Goal: Task Accomplishment & Management: Manage account settings

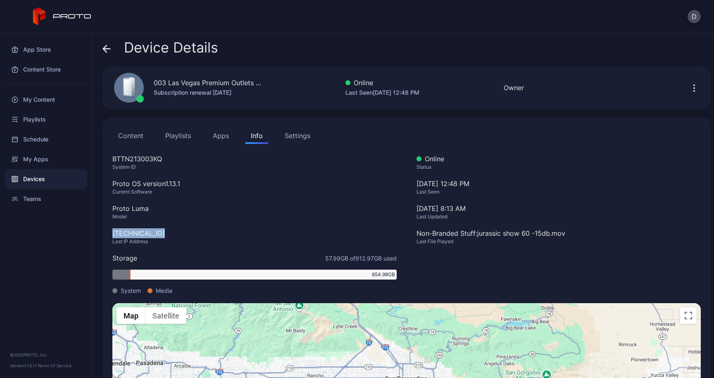
click at [109, 232] on div "Content Playlists Apps Info Settings BTTN213003KQ System ID Proto OS version 1.…" at bounding box center [406, 288] width 608 height 343
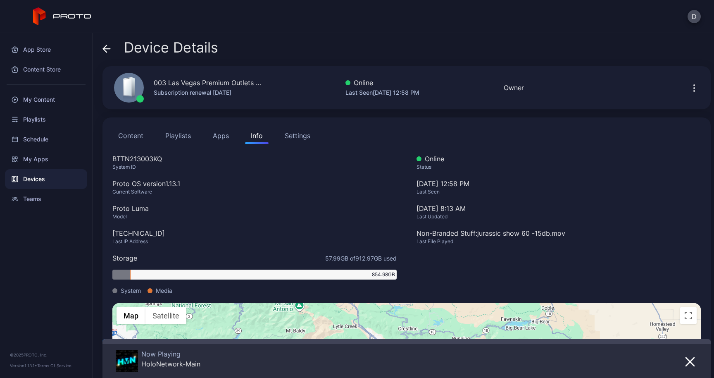
click at [107, 54] on span at bounding box center [106, 48] width 8 height 16
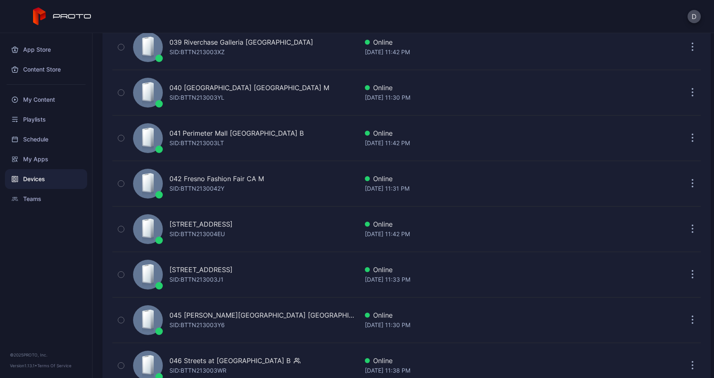
scroll to position [1959, 0]
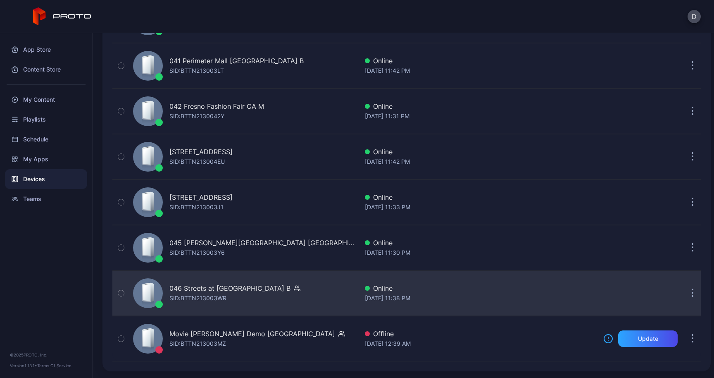
click at [255, 287] on div "046 Streets at [GEOGRAPHIC_DATA] B" at bounding box center [229, 288] width 121 height 10
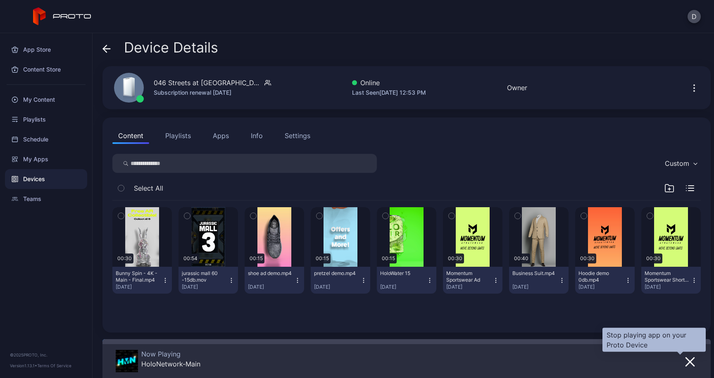
click at [686, 364] on icon "button" at bounding box center [690, 361] width 8 height 8
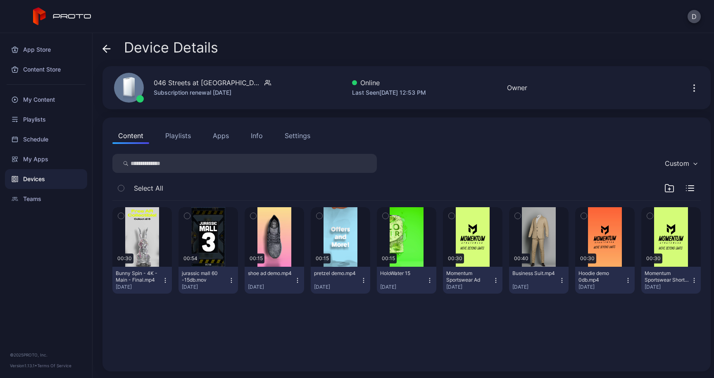
click at [229, 144] on div "Content Playlists Apps Info Settings Custom Select All 00:30 Bunny Spin - 4K - …" at bounding box center [406, 244] width 608 height 254
click at [224, 139] on button "Apps" at bounding box center [221, 135] width 28 height 17
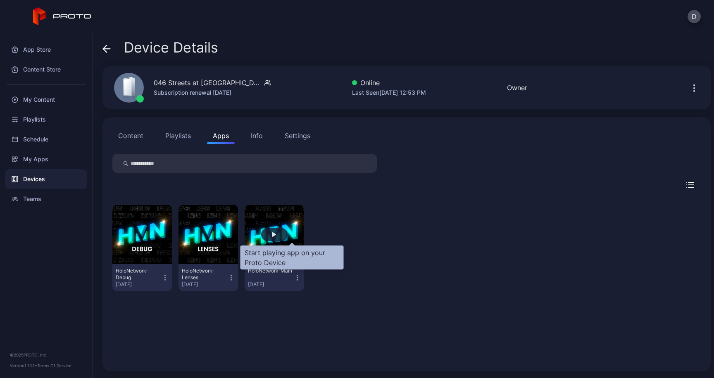
click at [276, 233] on div "button" at bounding box center [274, 234] width 4 height 5
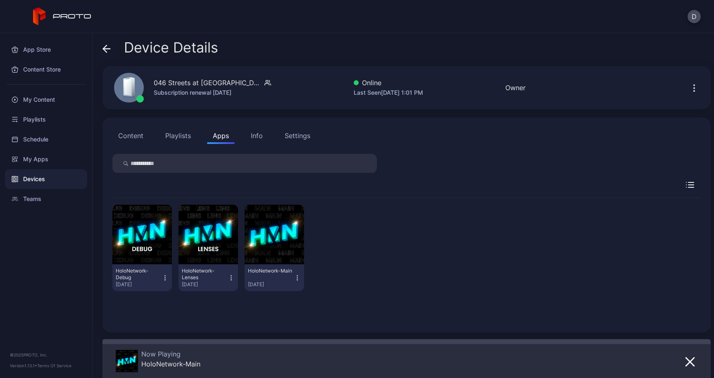
click at [107, 49] on icon at bounding box center [106, 49] width 7 height 0
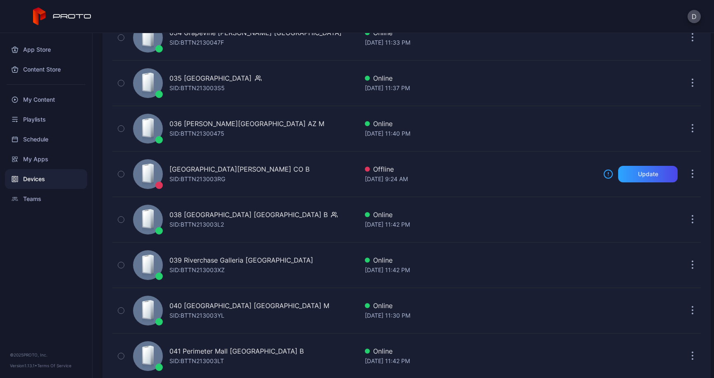
scroll to position [1638, 0]
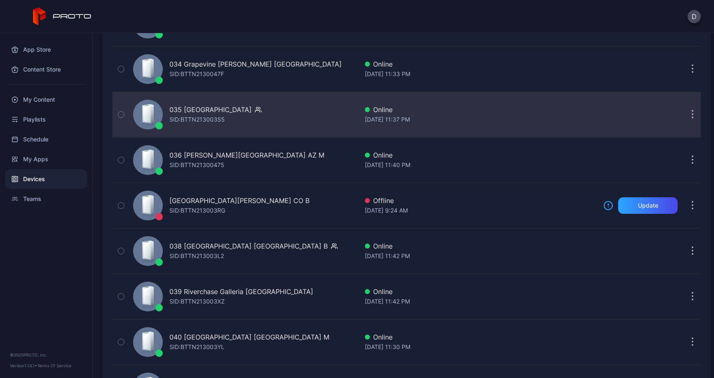
click at [183, 113] on div "035 [GEOGRAPHIC_DATA]" at bounding box center [210, 110] width 82 height 10
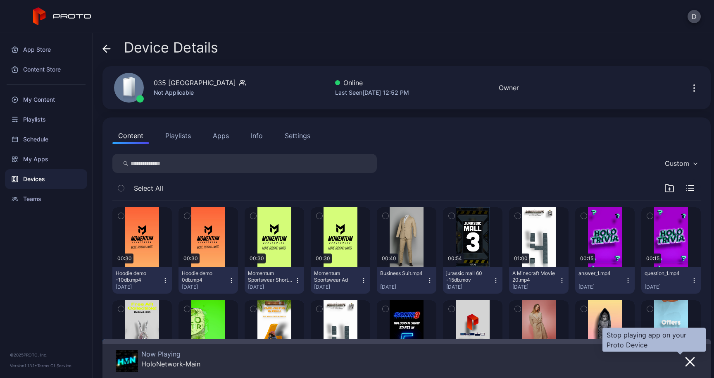
click at [685, 357] on icon "button" at bounding box center [690, 362] width 10 height 10
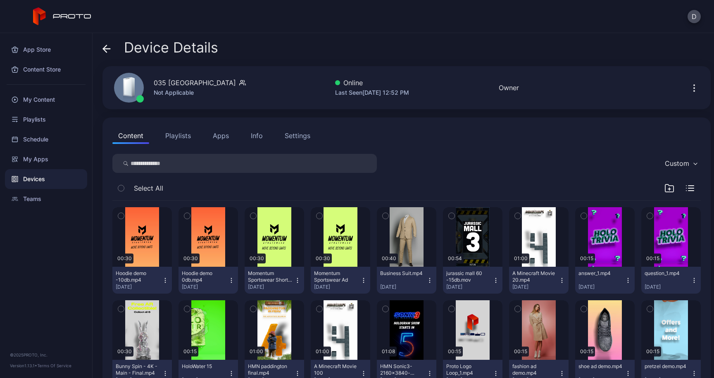
click at [217, 136] on button "Apps" at bounding box center [221, 135] width 28 height 17
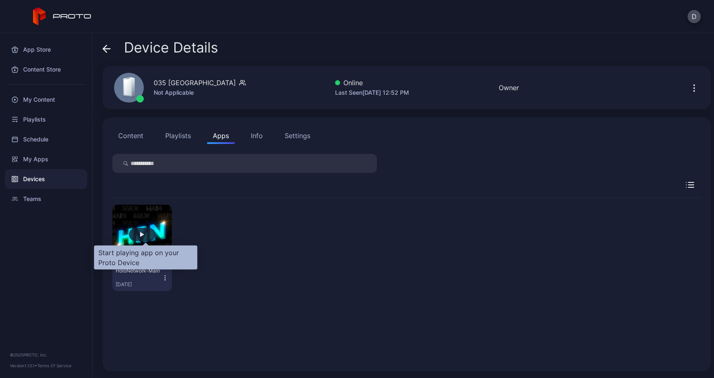
click at [150, 234] on div "button" at bounding box center [142, 234] width 26 height 13
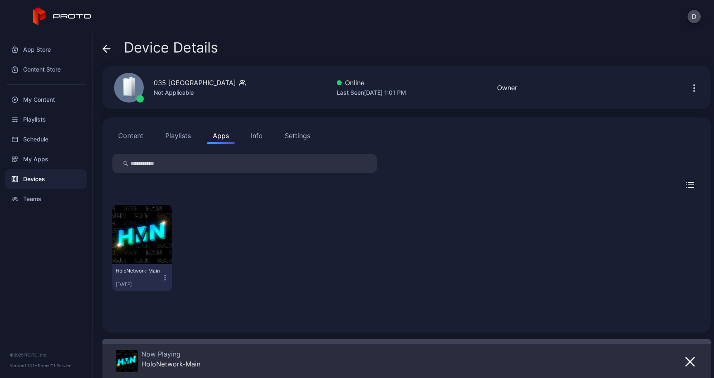
click at [117, 51] on div "Device Details" at bounding box center [160, 50] width 116 height 20
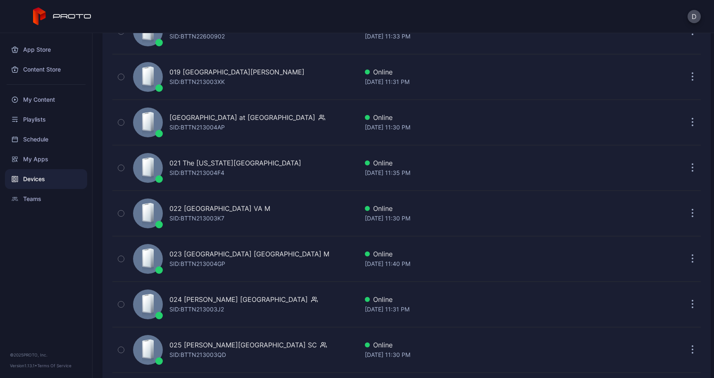
scroll to position [945, 0]
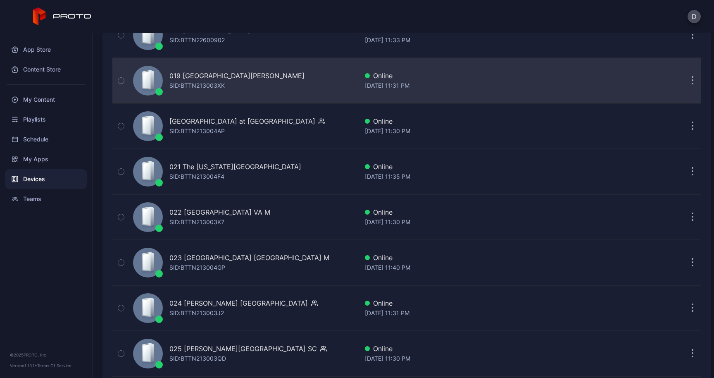
click at [213, 81] on div "SID: BTTN213003XK" at bounding box center [196, 86] width 55 height 10
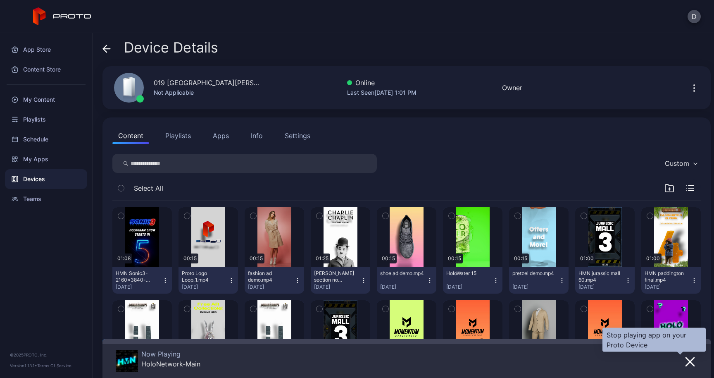
click at [685, 358] on icon "button" at bounding box center [690, 362] width 10 height 10
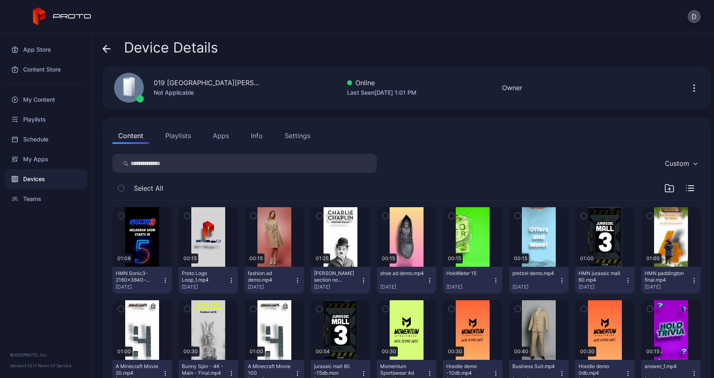
click at [225, 138] on button "Apps" at bounding box center [221, 135] width 28 height 17
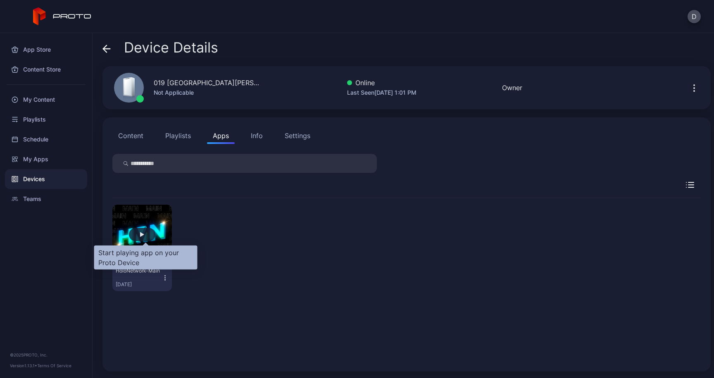
click at [143, 233] on div "button" at bounding box center [142, 234] width 26 height 13
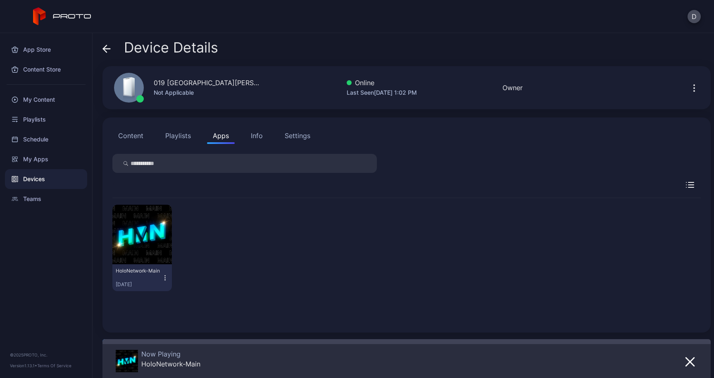
click at [105, 47] on icon at bounding box center [104, 48] width 3 height 7
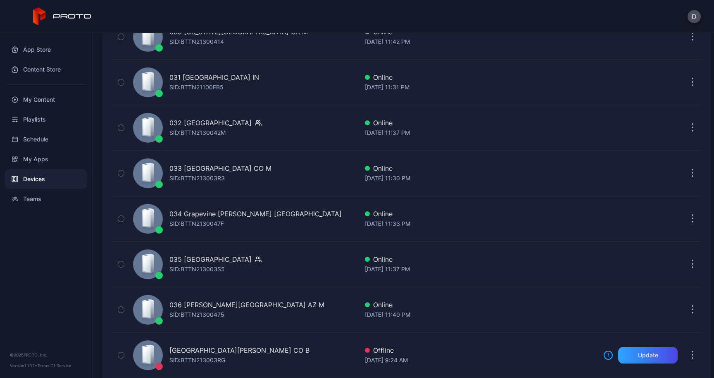
scroll to position [1490, 0]
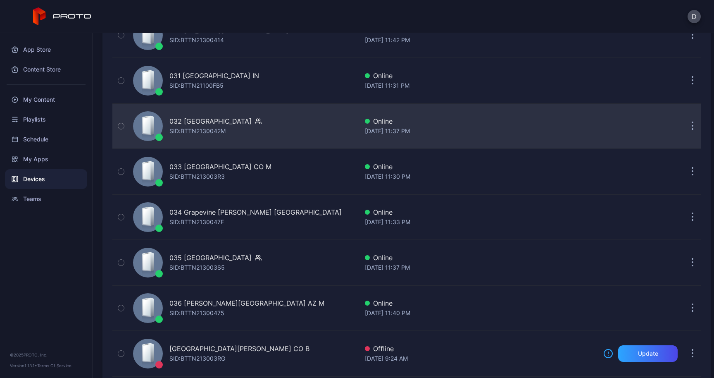
click at [184, 129] on div "SID: BTTN2130042M" at bounding box center [197, 131] width 56 height 10
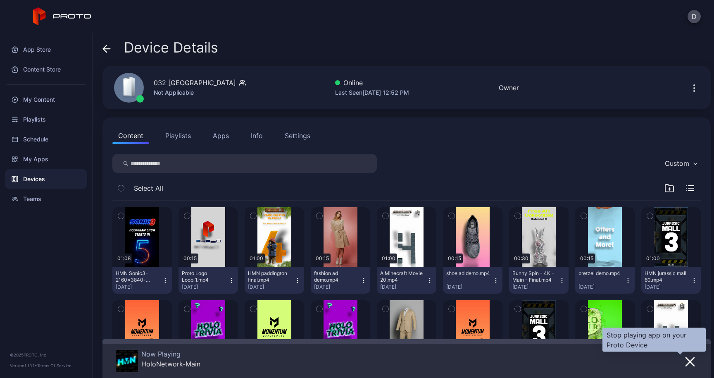
click at [685, 357] on icon "button" at bounding box center [690, 362] width 10 height 10
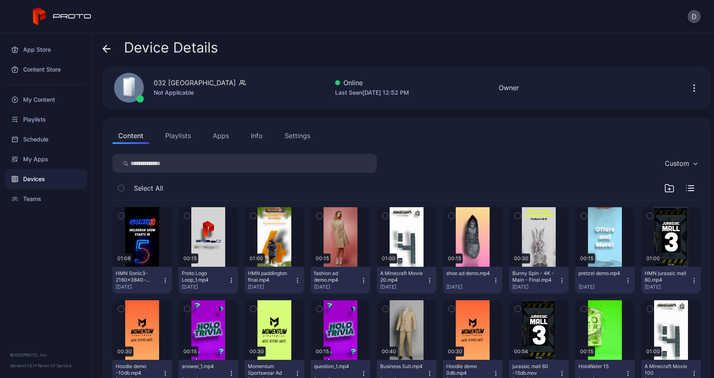
click at [220, 147] on div "Content Playlists Apps Info Settings Custom Select All 01:08 HMN Sonic3-2160x38…" at bounding box center [406, 306] width 608 height 378
click at [220, 142] on button "Apps" at bounding box center [221, 135] width 28 height 17
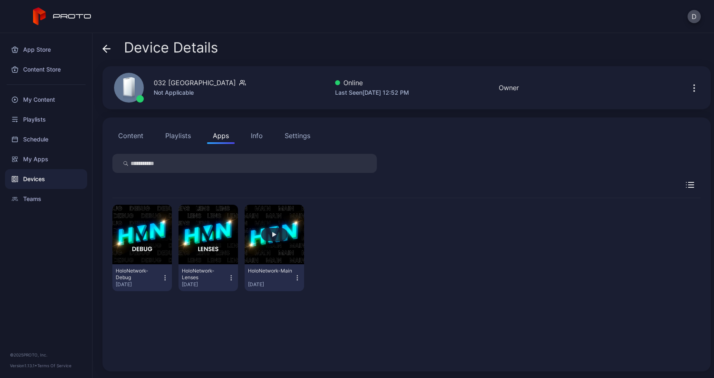
click at [288, 235] on div "button" at bounding box center [274, 234] width 26 height 13
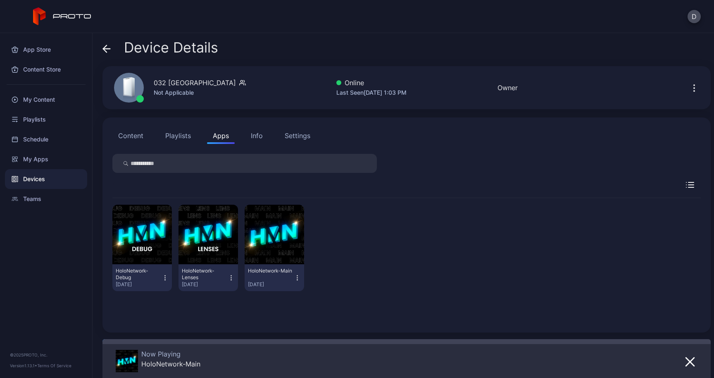
click at [108, 46] on icon at bounding box center [106, 49] width 8 height 8
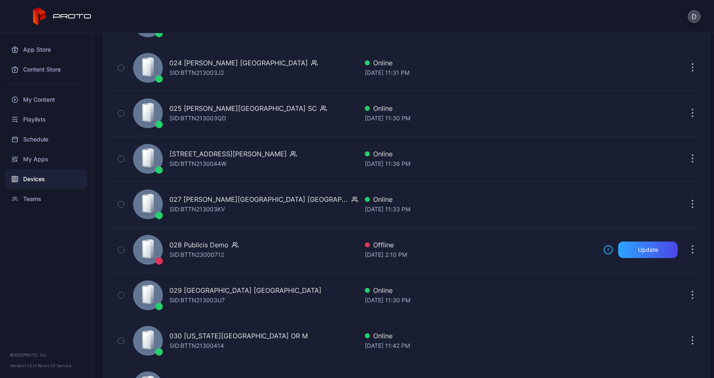
scroll to position [1180, 0]
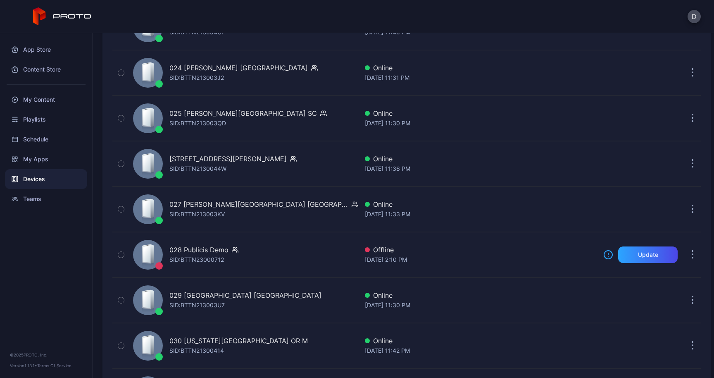
click at [186, 108] on div "025 [PERSON_NAME][GEOGRAPHIC_DATA] SC" at bounding box center [243, 113] width 148 height 10
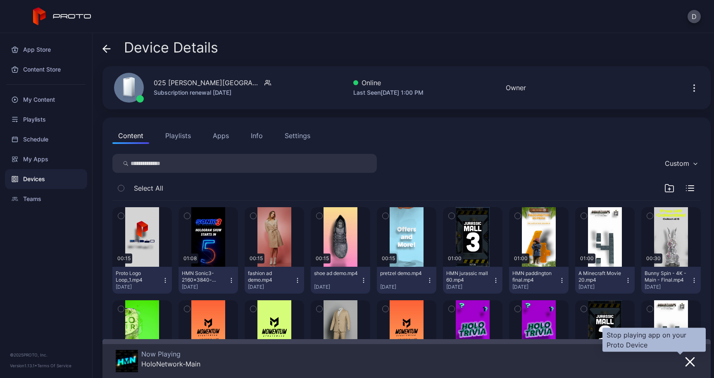
click at [686, 360] on icon "button" at bounding box center [690, 361] width 8 height 8
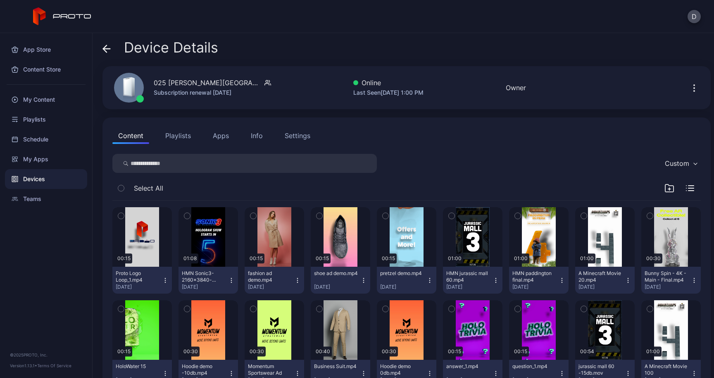
click at [222, 138] on button "Apps" at bounding box center [221, 135] width 28 height 17
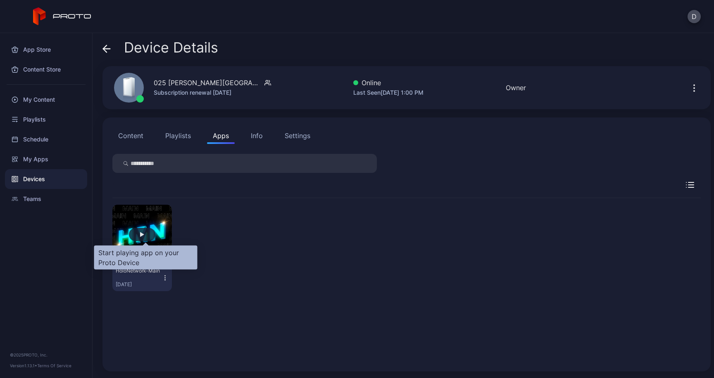
click at [144, 236] on div "button" at bounding box center [142, 234] width 4 height 5
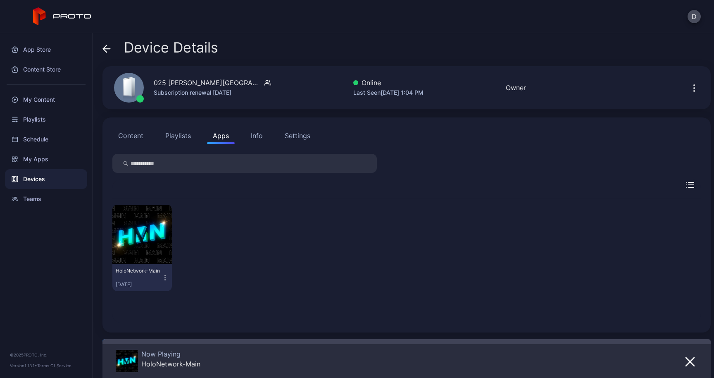
click at [112, 48] on div "Device Details" at bounding box center [160, 50] width 116 height 20
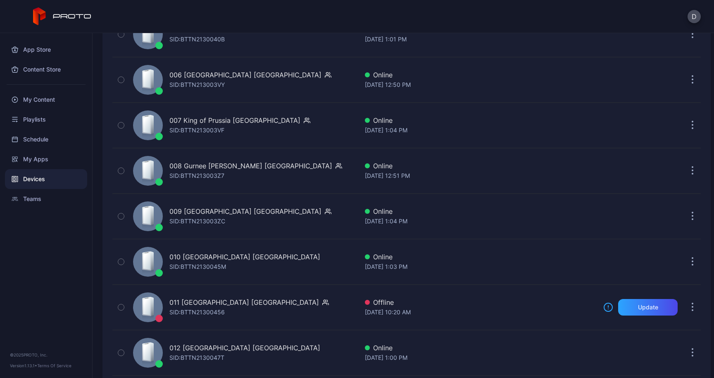
scroll to position [347, 0]
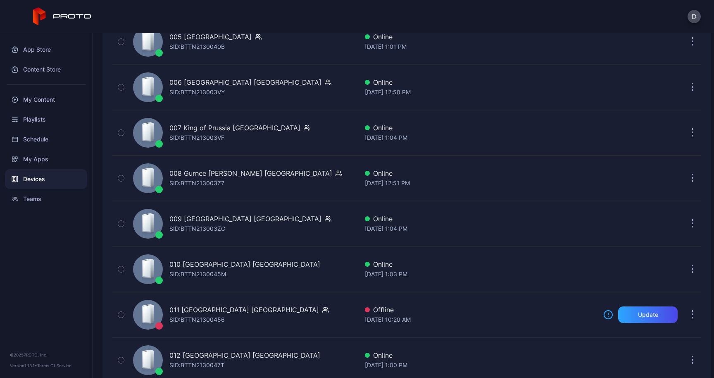
click at [175, 91] on div "SID: BTTN213003VY" at bounding box center [196, 92] width 55 height 10
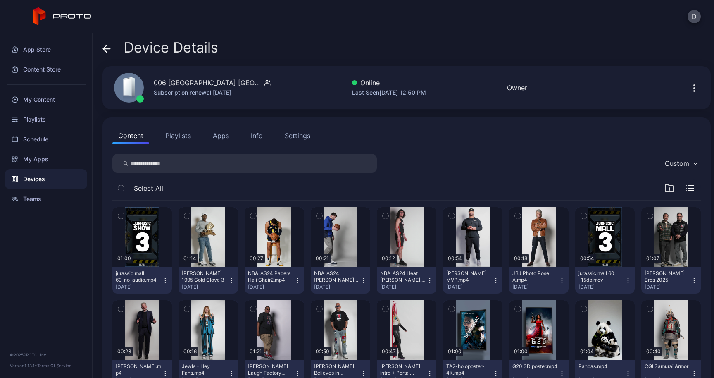
click at [226, 137] on button "Apps" at bounding box center [221, 135] width 28 height 17
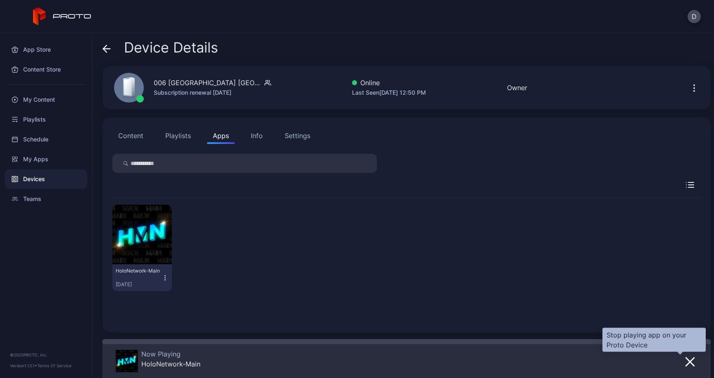
click at [685, 358] on icon "button" at bounding box center [690, 362] width 10 height 10
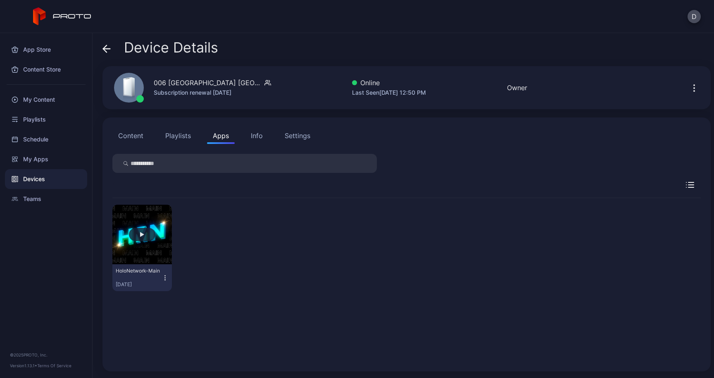
click at [149, 236] on div "button" at bounding box center [142, 234] width 26 height 13
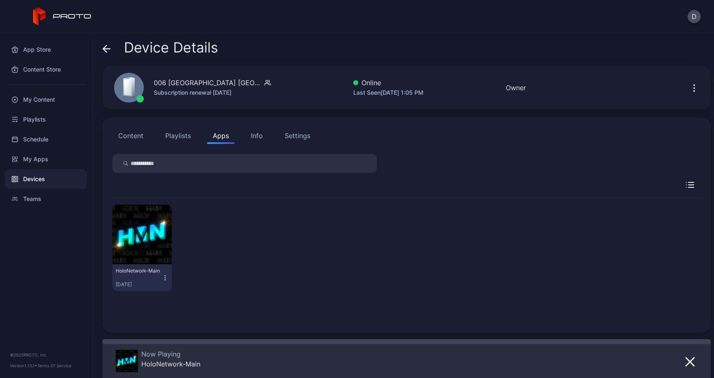
click at [106, 51] on icon at bounding box center [104, 48] width 3 height 7
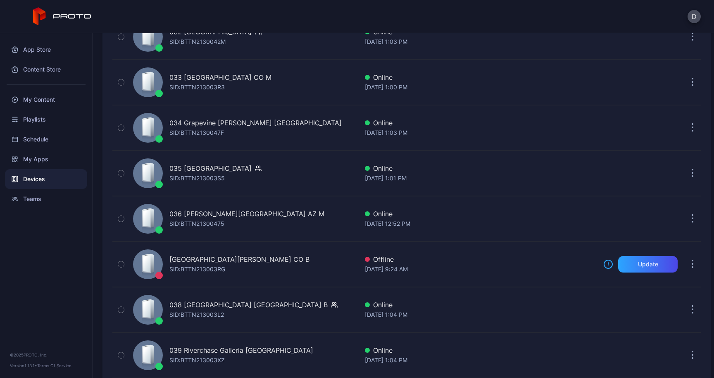
scroll to position [1580, 0]
click at [203, 213] on div "036 [PERSON_NAME][GEOGRAPHIC_DATA] AZ M" at bounding box center [246, 213] width 155 height 10
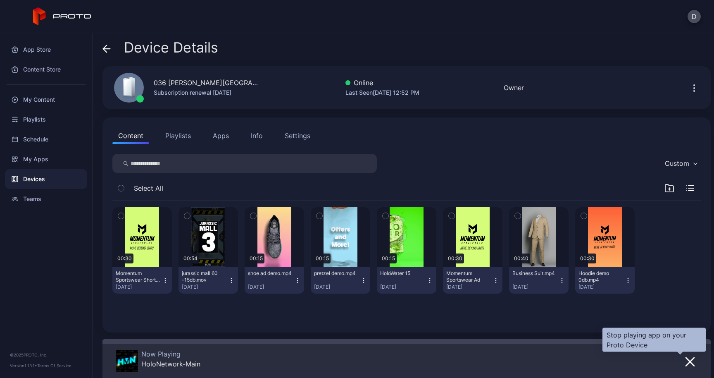
click at [685, 359] on icon "button" at bounding box center [690, 362] width 10 height 10
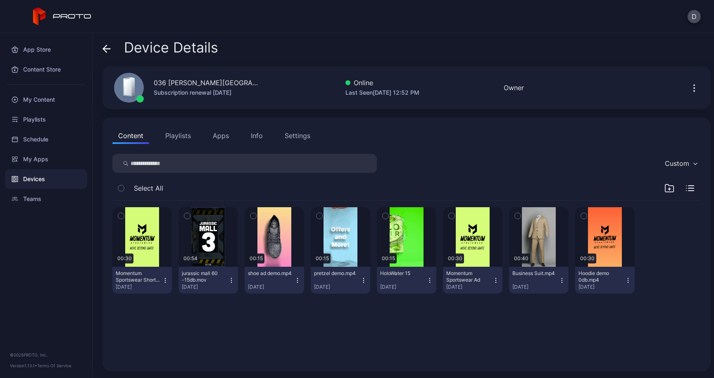
click at [221, 137] on button "Apps" at bounding box center [221, 135] width 28 height 17
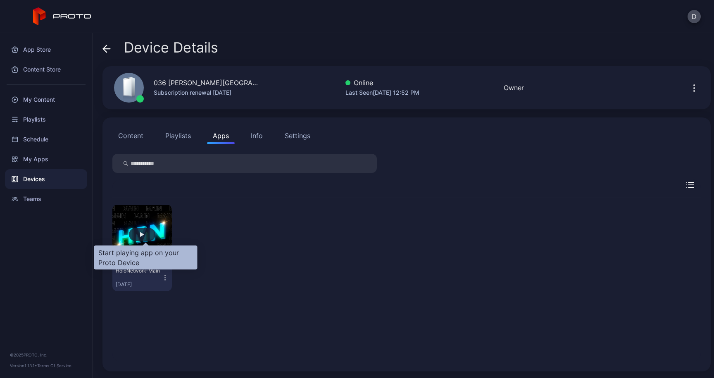
click at [144, 229] on div "button" at bounding box center [142, 234] width 26 height 13
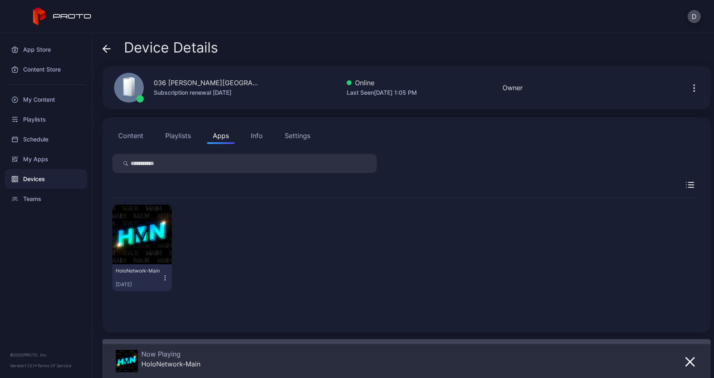
click at [107, 47] on icon at bounding box center [106, 49] width 8 height 8
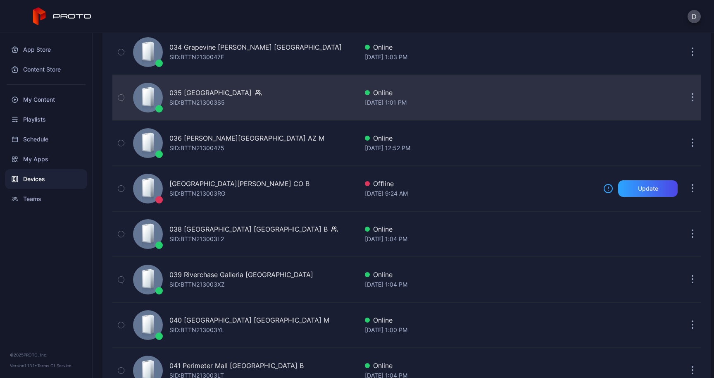
scroll to position [1959, 0]
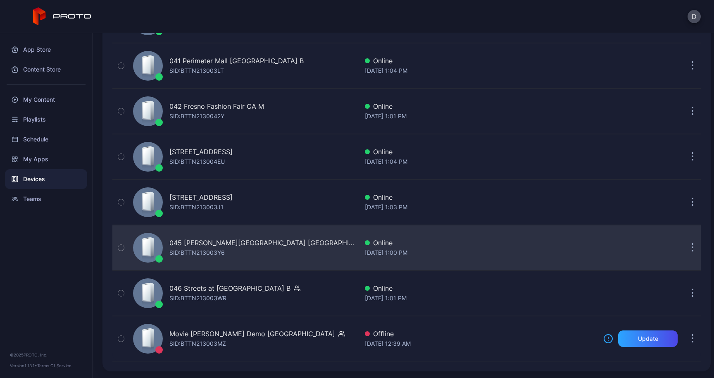
click at [236, 247] on div "045 [PERSON_NAME][GEOGRAPHIC_DATA] [GEOGRAPHIC_DATA]" at bounding box center [263, 243] width 189 height 10
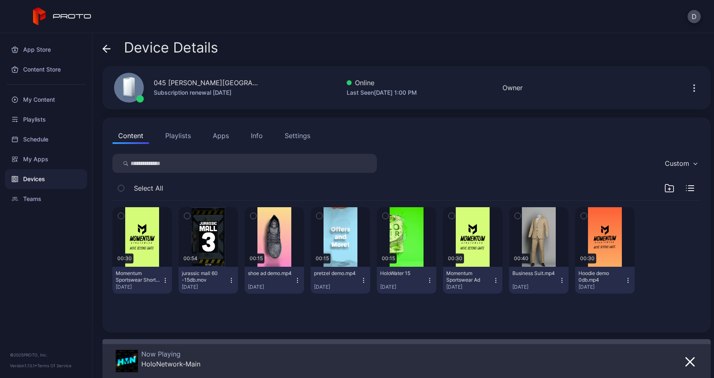
click at [228, 140] on button "Apps" at bounding box center [221, 135] width 28 height 17
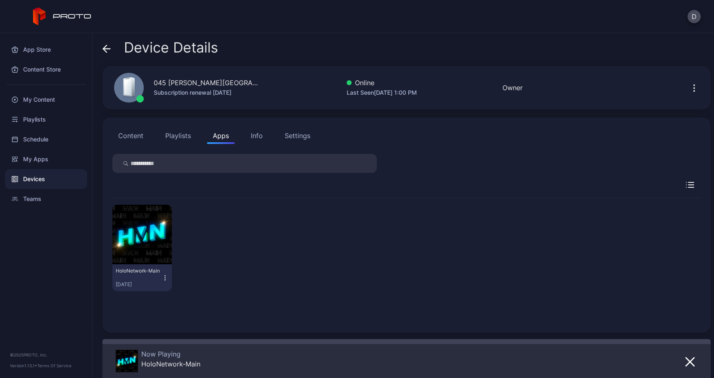
click at [684, 366] on button "button" at bounding box center [690, 361] width 15 height 12
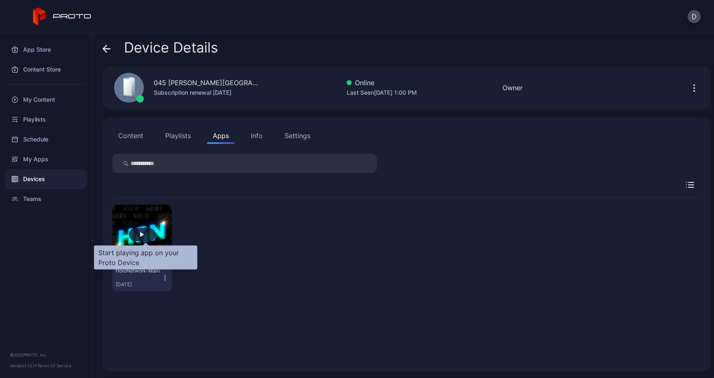
click at [148, 235] on div "button" at bounding box center [142, 234] width 26 height 13
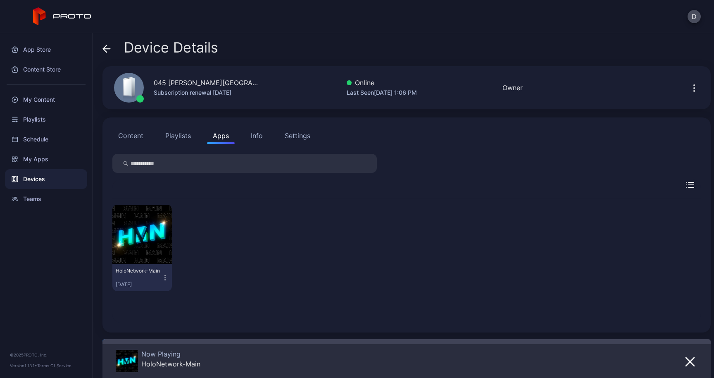
click at [114, 47] on div "Device Details" at bounding box center [160, 50] width 116 height 20
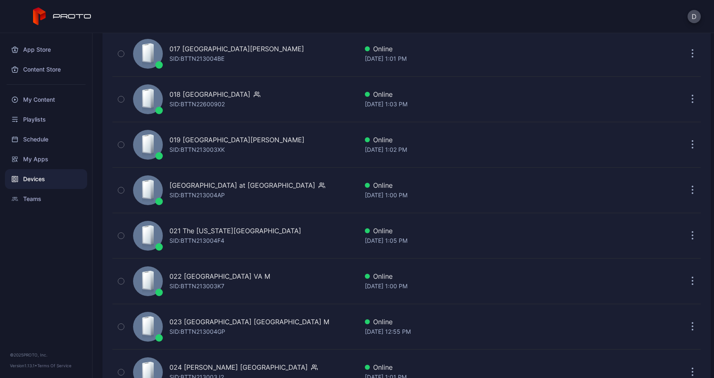
scroll to position [860, 0]
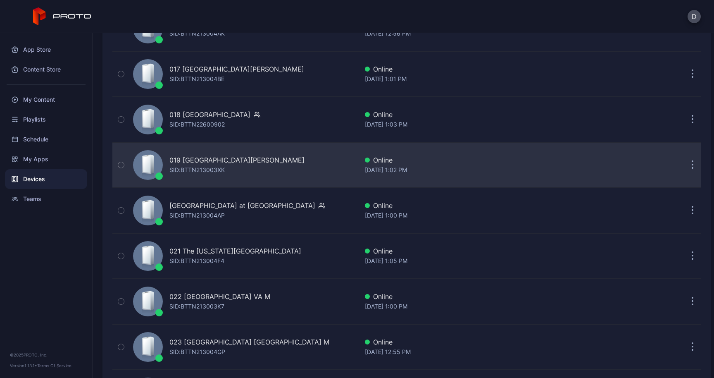
click at [207, 170] on div "SID: BTTN213003XK" at bounding box center [196, 170] width 55 height 10
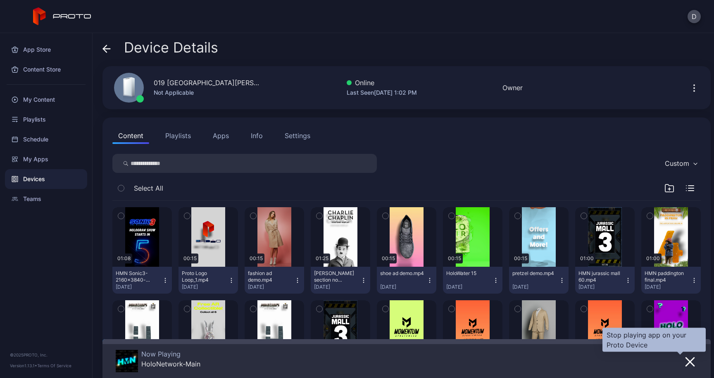
click at [686, 358] on icon "button" at bounding box center [690, 361] width 8 height 8
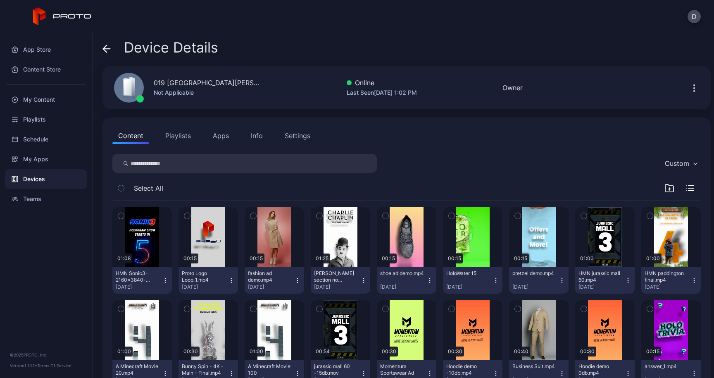
click at [221, 129] on button "Apps" at bounding box center [221, 135] width 28 height 17
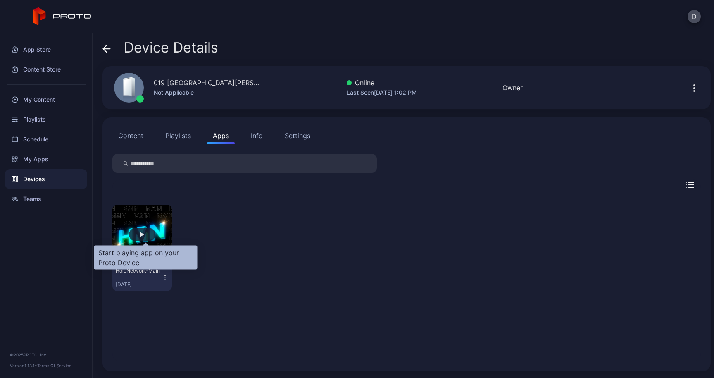
click at [151, 233] on div "button" at bounding box center [142, 234] width 26 height 13
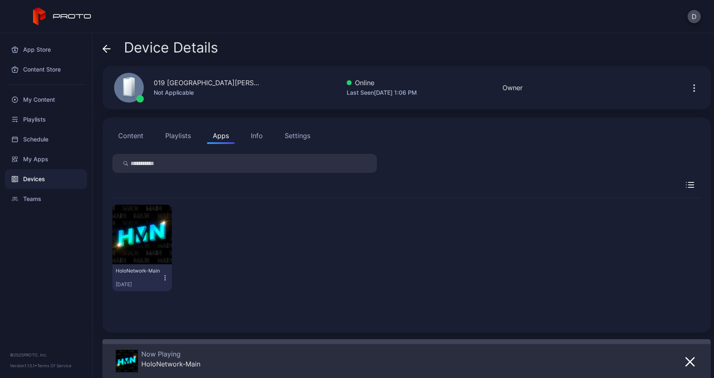
click at [111, 50] on div "Device Details" at bounding box center [160, 50] width 116 height 20
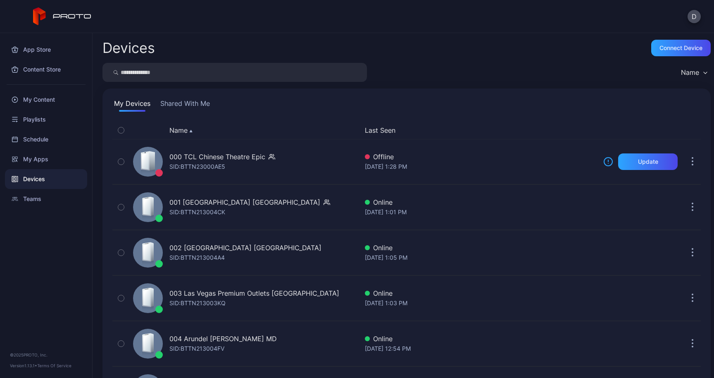
scroll to position [860, 0]
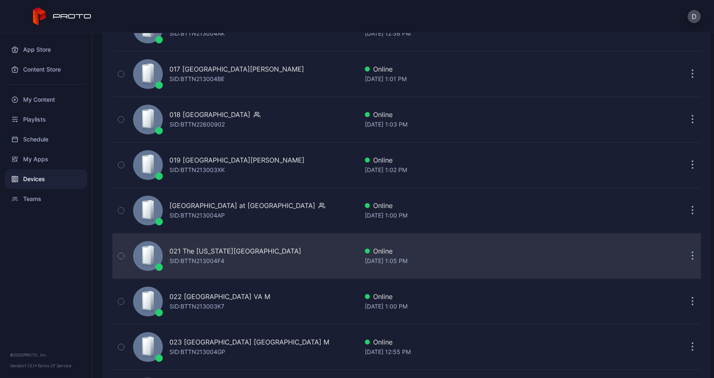
click at [220, 249] on div "021 The [US_STATE][GEOGRAPHIC_DATA]" at bounding box center [235, 251] width 132 height 10
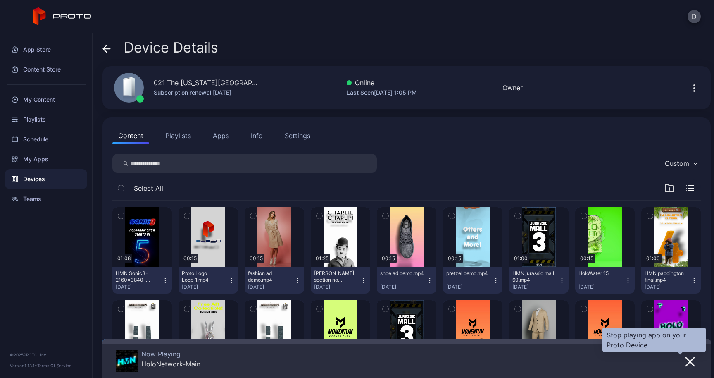
click at [685, 359] on icon "button" at bounding box center [690, 362] width 10 height 10
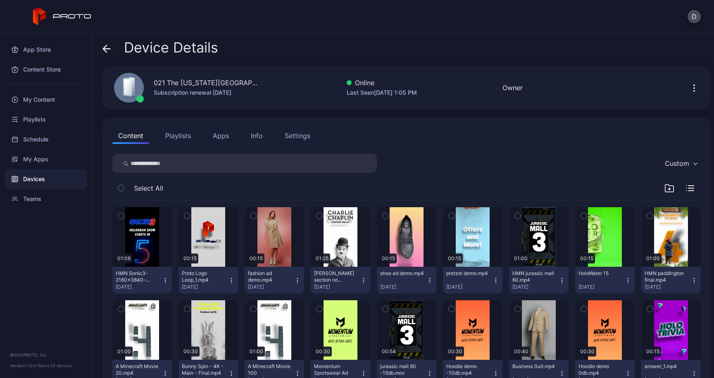
click at [228, 135] on button "Apps" at bounding box center [221, 135] width 28 height 17
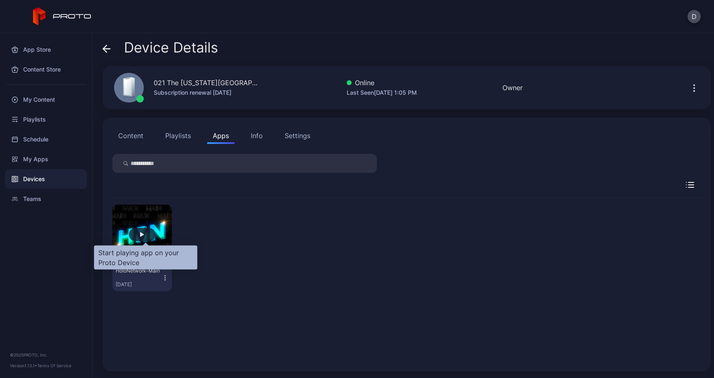
click at [144, 235] on div "button" at bounding box center [142, 234] width 4 height 5
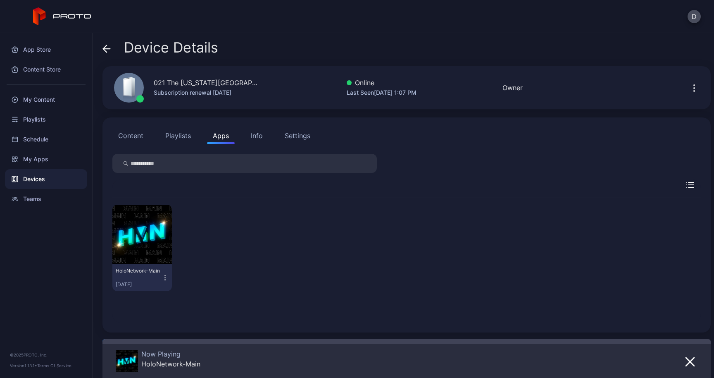
click at [111, 55] on div "Device Details" at bounding box center [160, 50] width 116 height 20
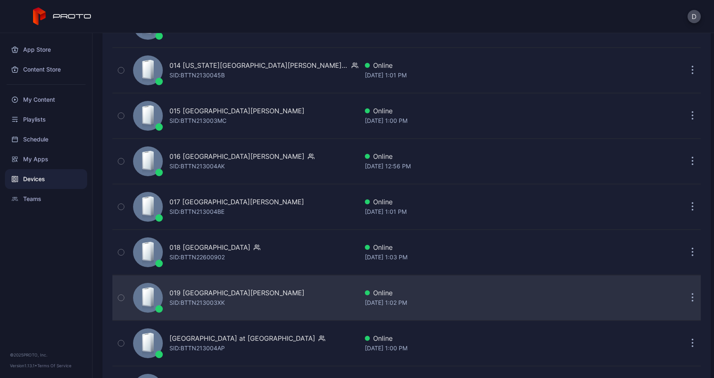
scroll to position [714, 0]
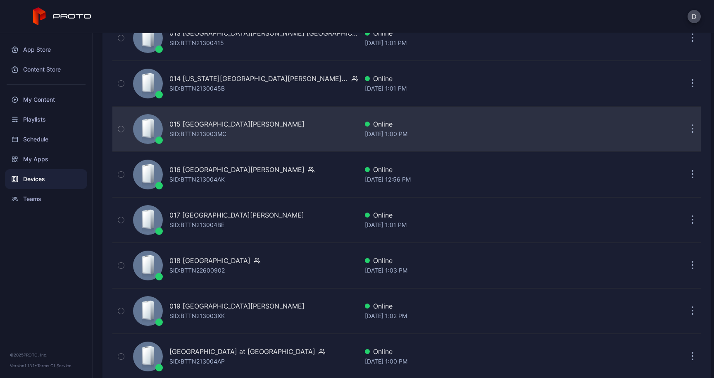
click at [265, 135] on div "015 [GEOGRAPHIC_DATA][PERSON_NAME] [PERSON_NAME]: BTTN213003MC" at bounding box center [244, 128] width 228 height 41
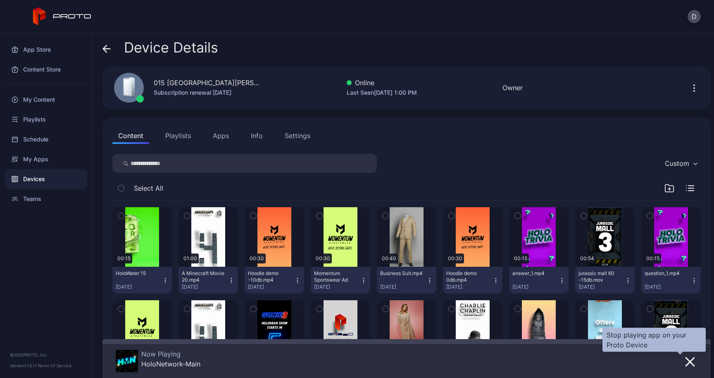
click at [686, 361] on icon "button" at bounding box center [690, 361] width 8 height 8
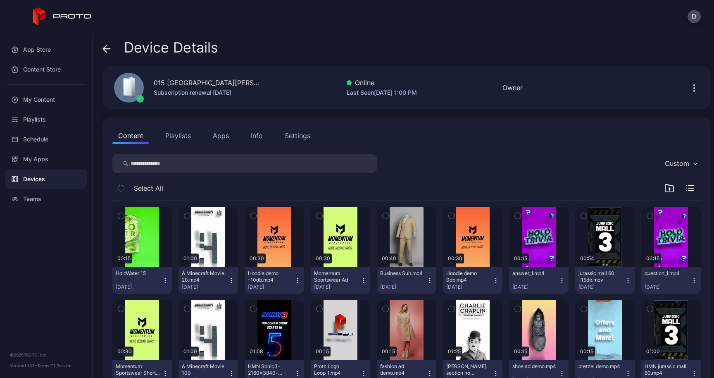
click at [223, 140] on button "Apps" at bounding box center [221, 135] width 28 height 17
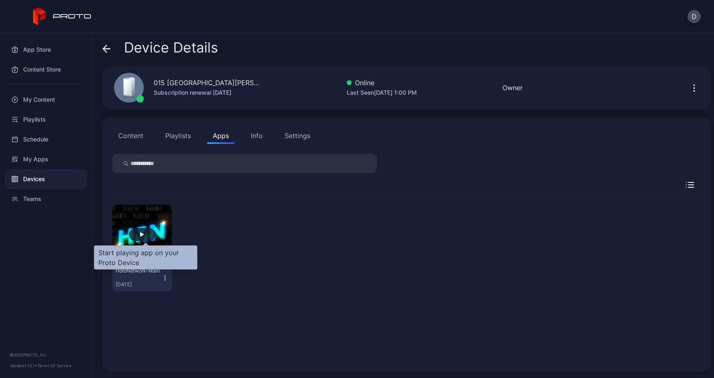
click at [147, 237] on div "button" at bounding box center [142, 234] width 26 height 13
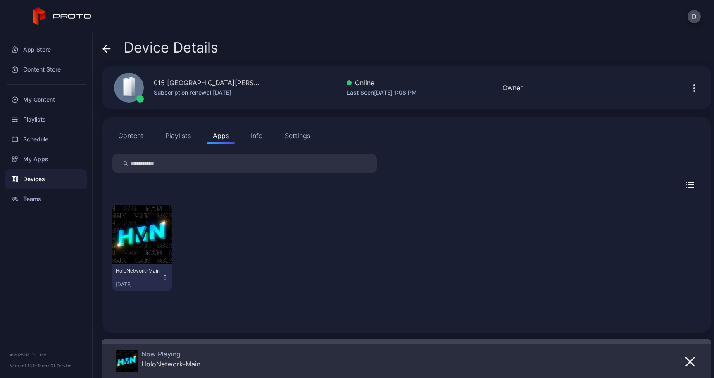
click at [110, 50] on icon at bounding box center [106, 49] width 8 height 8
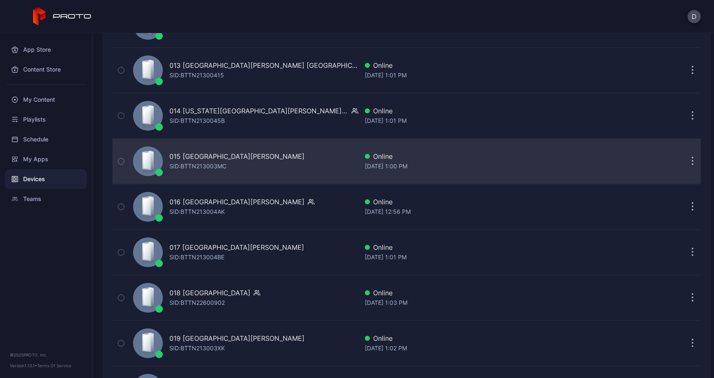
scroll to position [657, 0]
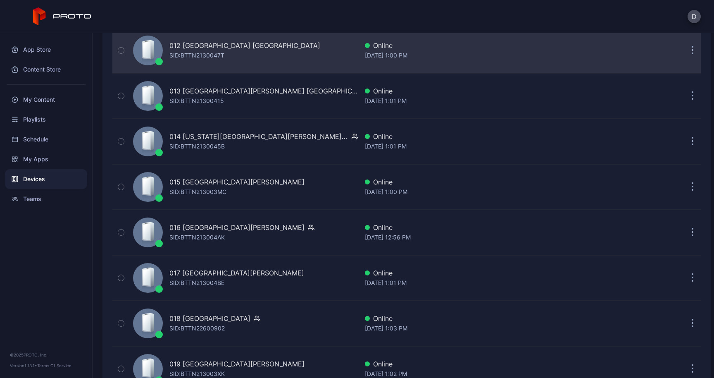
click at [215, 62] on div "012 [GEOGRAPHIC_DATA] [GEOGRAPHIC_DATA] SID: BTTN2130047T" at bounding box center [244, 50] width 228 height 41
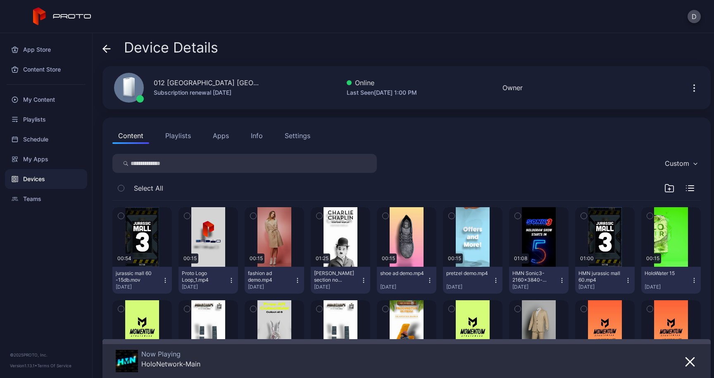
click at [222, 140] on button "Apps" at bounding box center [221, 135] width 28 height 17
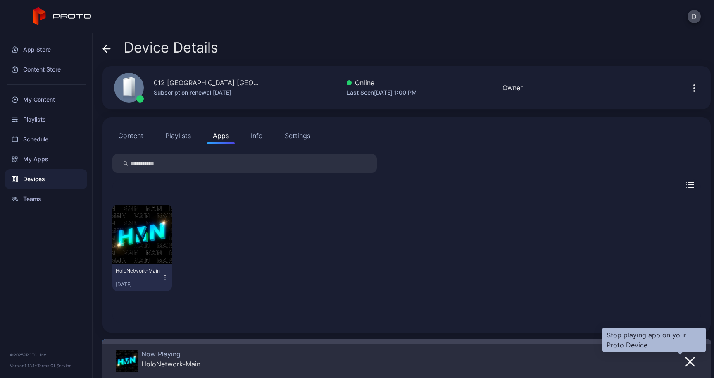
click at [685, 365] on icon "button" at bounding box center [690, 362] width 10 height 10
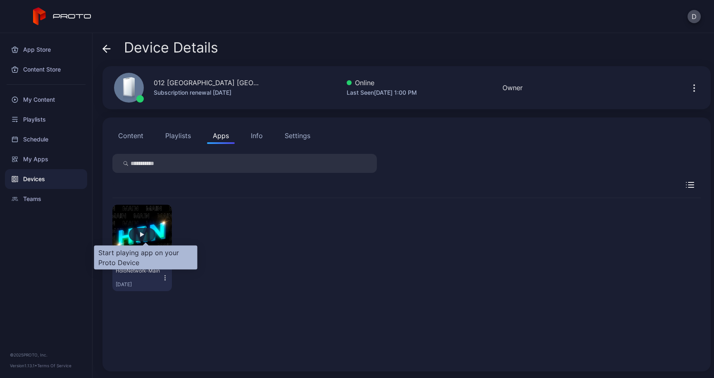
click at [143, 238] on div "button" at bounding box center [142, 234] width 26 height 13
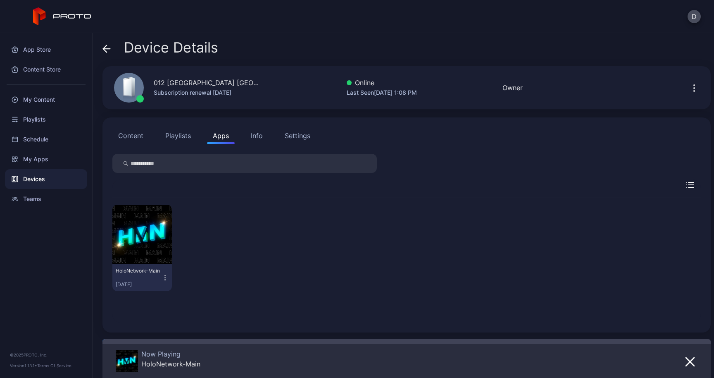
click at [112, 50] on div "Device Details" at bounding box center [160, 50] width 116 height 20
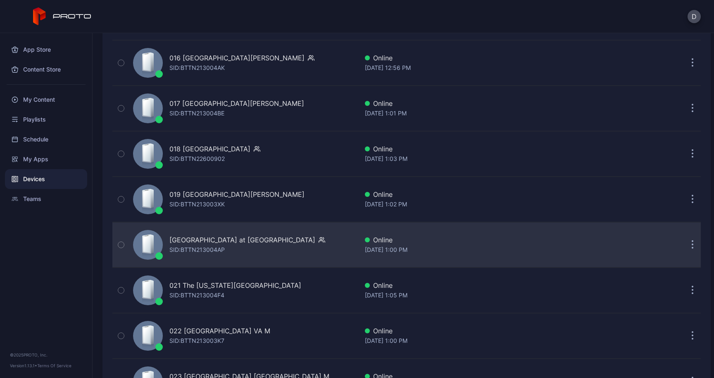
scroll to position [833, 0]
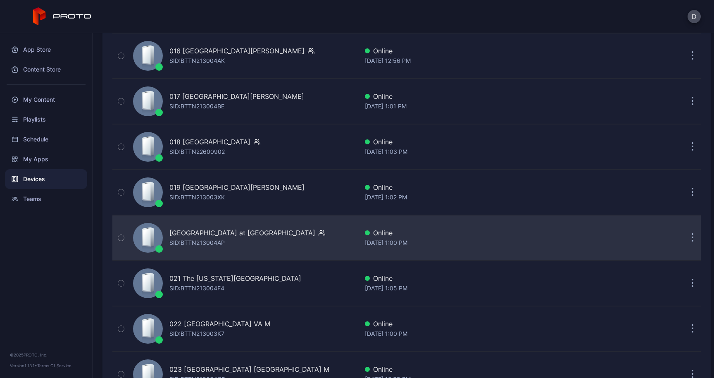
click at [212, 242] on div "SID: BTTN213004AP" at bounding box center [196, 243] width 55 height 10
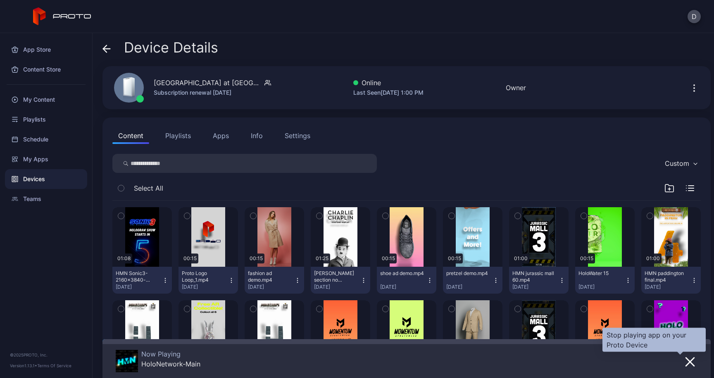
click at [685, 359] on icon "button" at bounding box center [690, 362] width 10 height 10
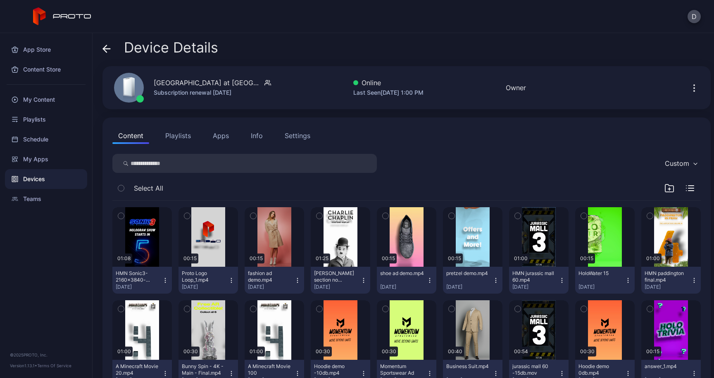
click at [224, 136] on button "Apps" at bounding box center [221, 135] width 28 height 17
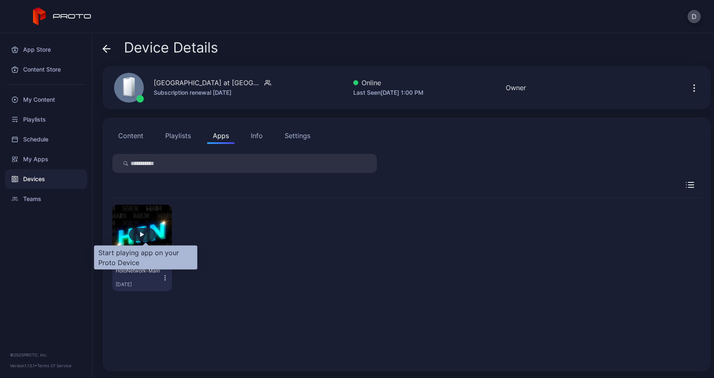
click at [150, 233] on div "button" at bounding box center [142, 234] width 26 height 13
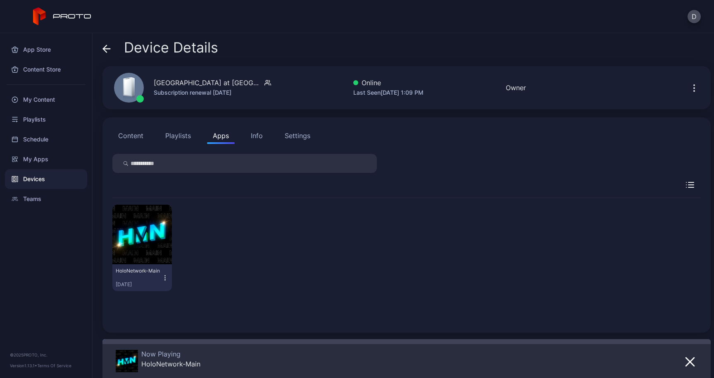
click at [101, 48] on div "Device Details 020 Town Center at [GEOGRAPHIC_DATA] [GEOGRAPHIC_DATA] Subscript…" at bounding box center [403, 205] width 621 height 345
click at [106, 47] on icon at bounding box center [106, 49] width 8 height 8
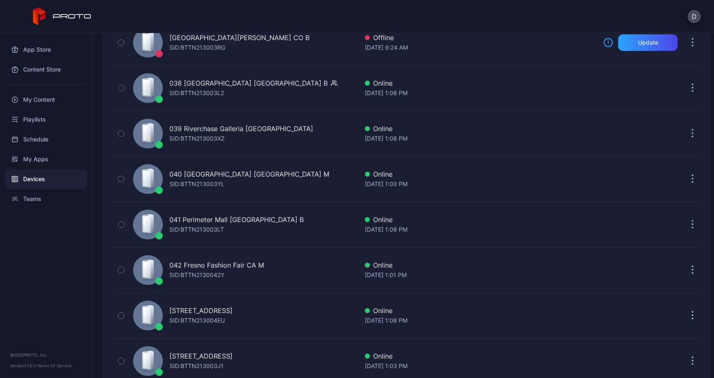
scroll to position [1959, 0]
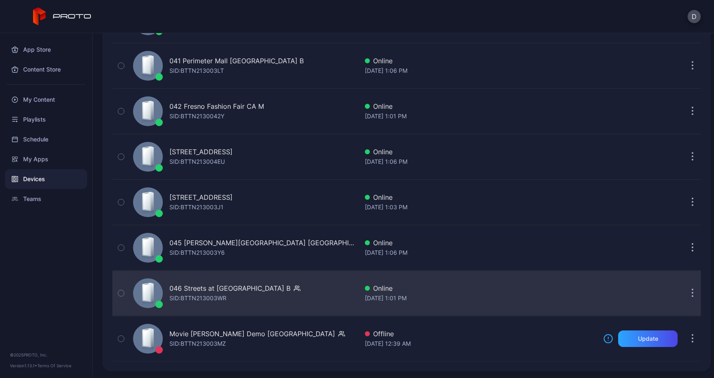
click at [233, 288] on div "046 Streets at [GEOGRAPHIC_DATA] B" at bounding box center [229, 288] width 121 height 10
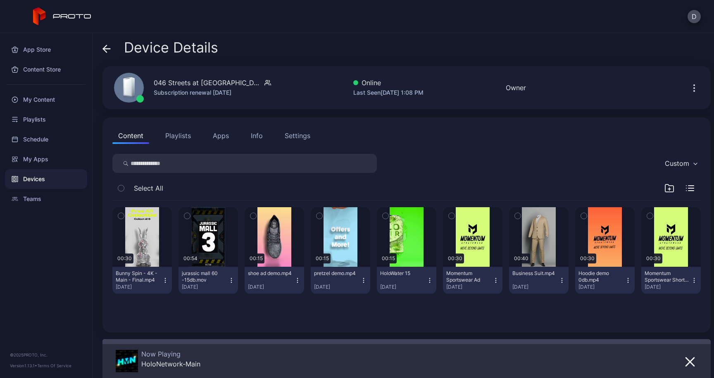
click at [686, 359] on icon "button" at bounding box center [690, 361] width 8 height 8
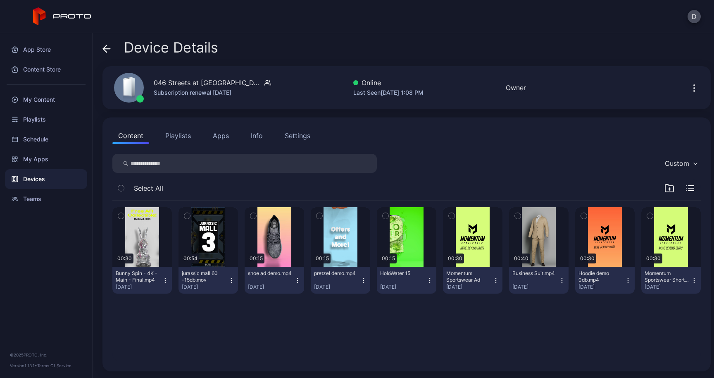
click at [224, 138] on button "Apps" at bounding box center [221, 135] width 28 height 17
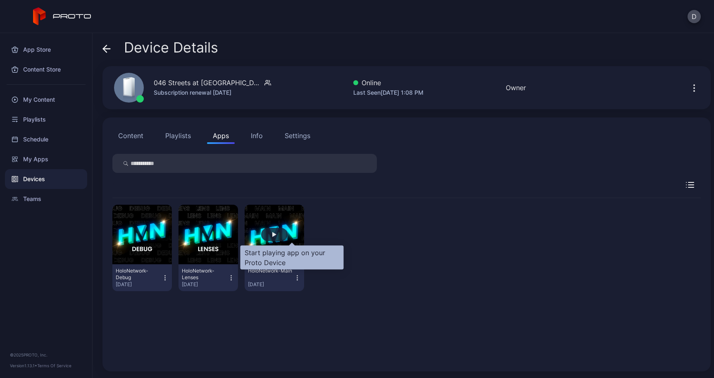
click at [283, 231] on div "button" at bounding box center [274, 234] width 26 height 13
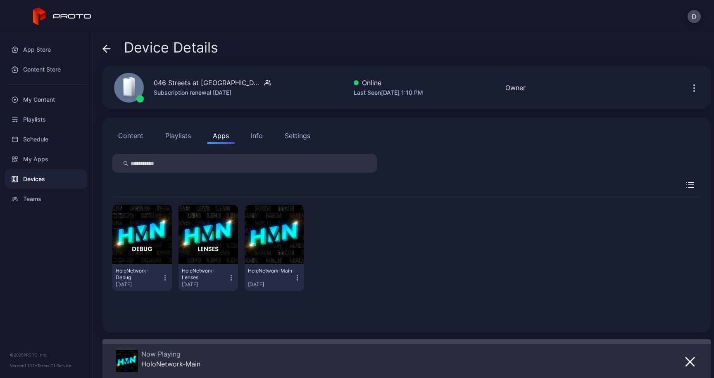
click at [108, 45] on icon at bounding box center [106, 49] width 8 height 8
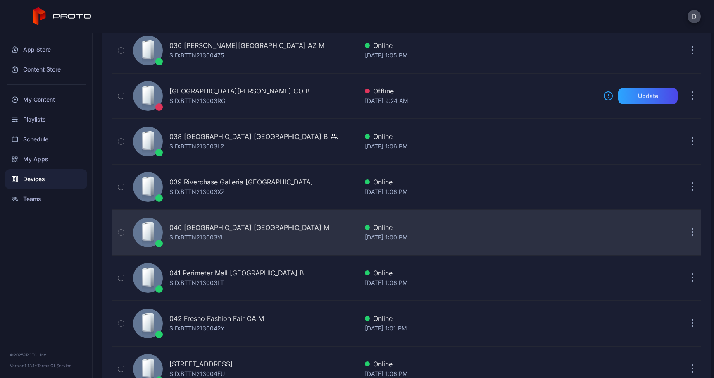
scroll to position [1746, 0]
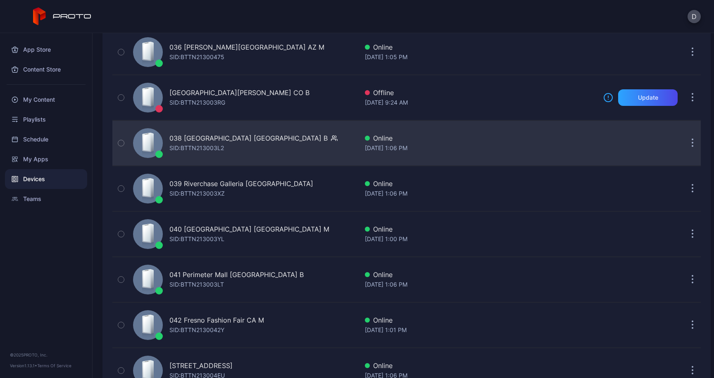
click at [187, 139] on div "038 [GEOGRAPHIC_DATA] [GEOGRAPHIC_DATA] B" at bounding box center [248, 138] width 158 height 10
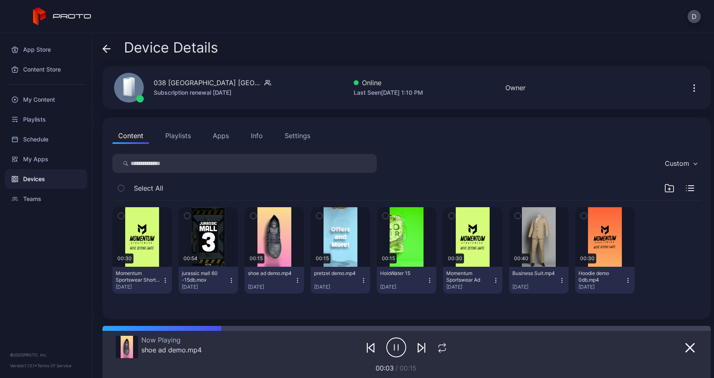
click at [110, 54] on span at bounding box center [106, 48] width 8 height 16
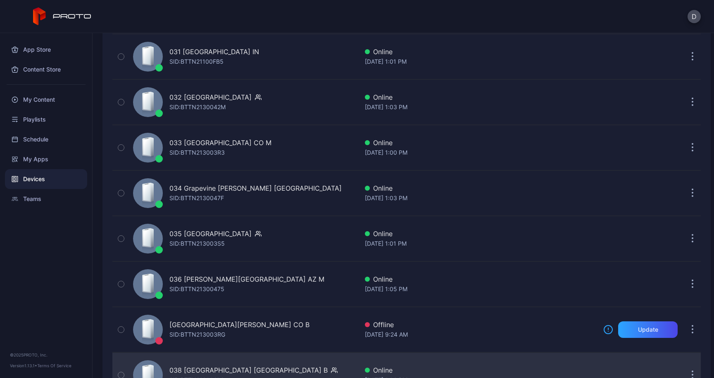
scroll to position [1513, 0]
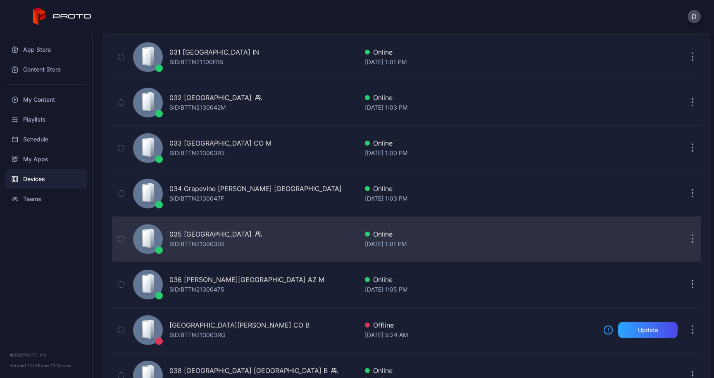
click at [189, 245] on div "SID: BTTN213003S5" at bounding box center [196, 244] width 55 height 10
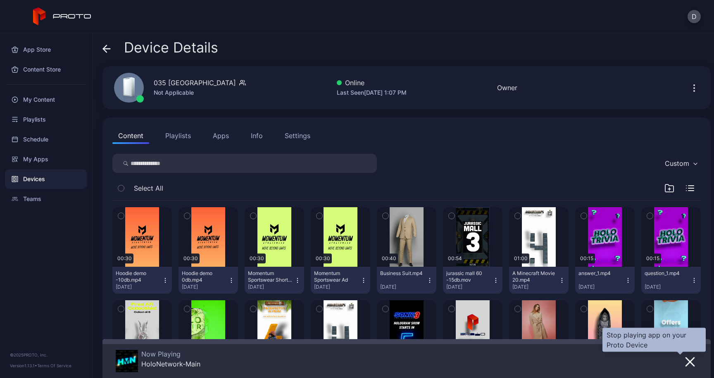
click at [686, 363] on icon "button" at bounding box center [690, 361] width 8 height 8
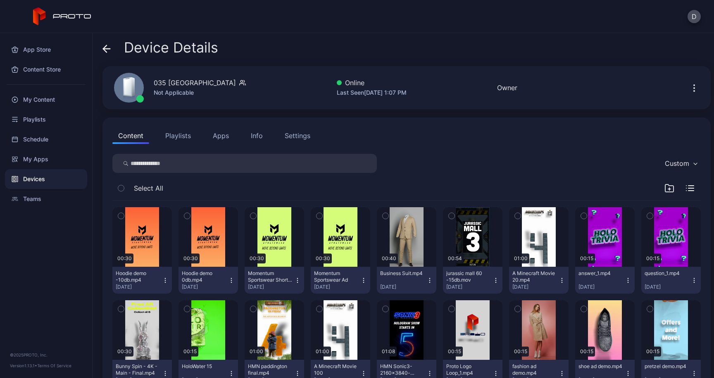
click at [222, 137] on button "Apps" at bounding box center [221, 135] width 28 height 17
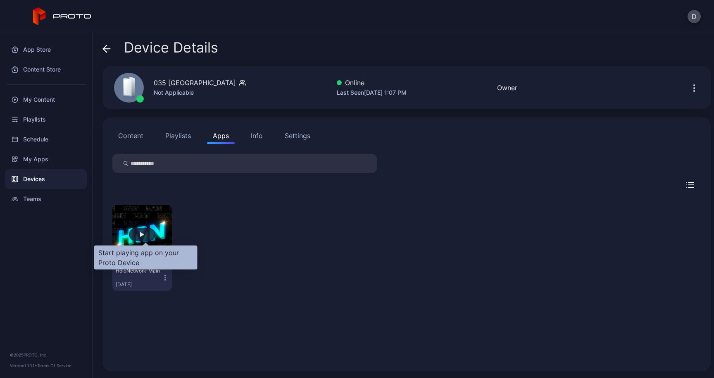
click at [142, 238] on div "button" at bounding box center [142, 234] width 26 height 13
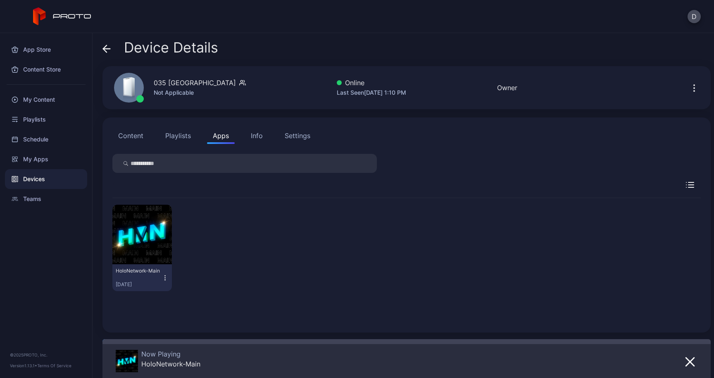
click at [109, 42] on span at bounding box center [106, 48] width 8 height 16
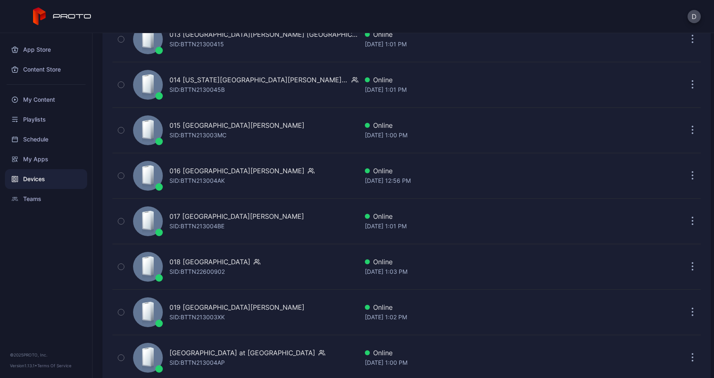
scroll to position [711, 0]
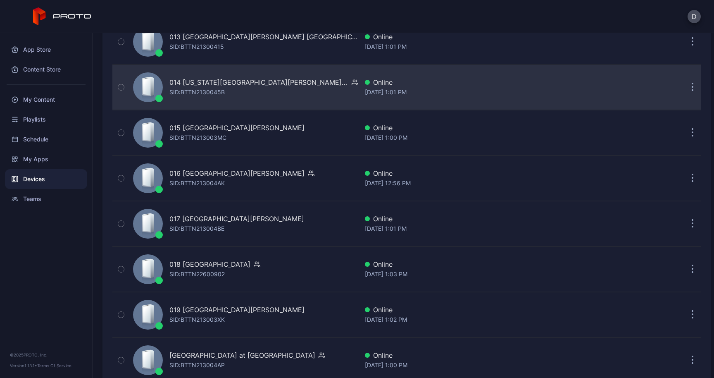
click at [186, 96] on div "SID: BTTN2130045B" at bounding box center [196, 92] width 55 height 10
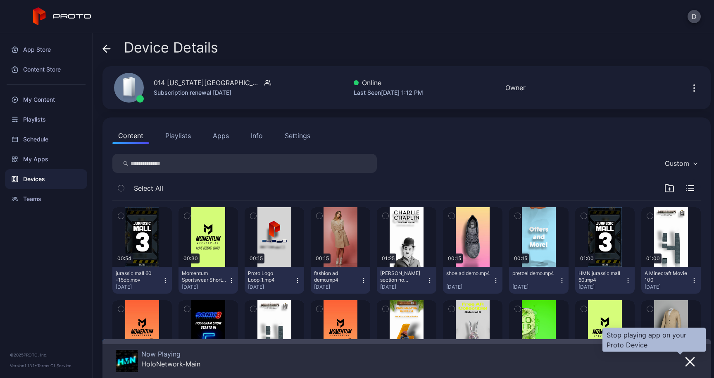
click at [686, 360] on icon "button" at bounding box center [690, 361] width 8 height 8
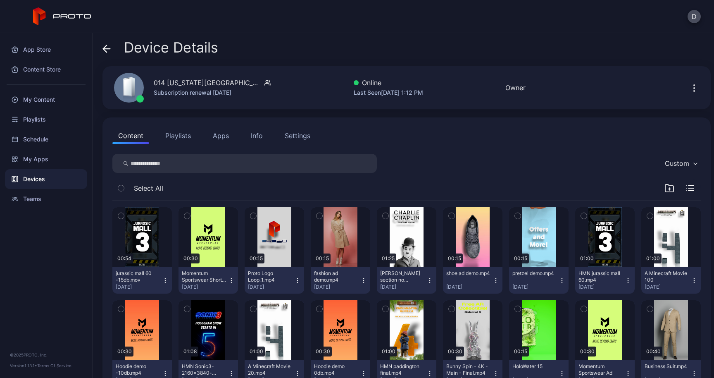
click at [219, 143] on button "Apps" at bounding box center [221, 135] width 28 height 17
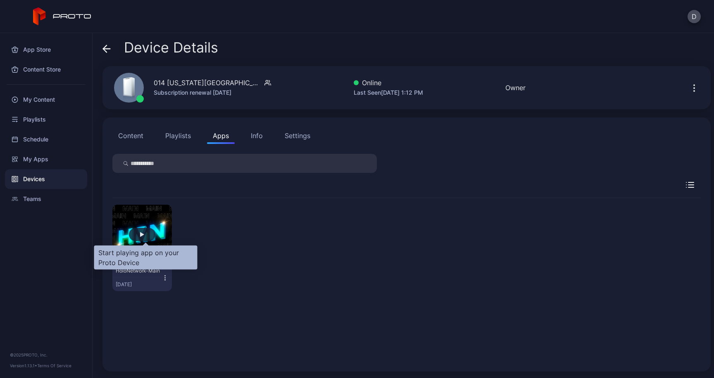
click at [149, 234] on div "button" at bounding box center [142, 234] width 26 height 13
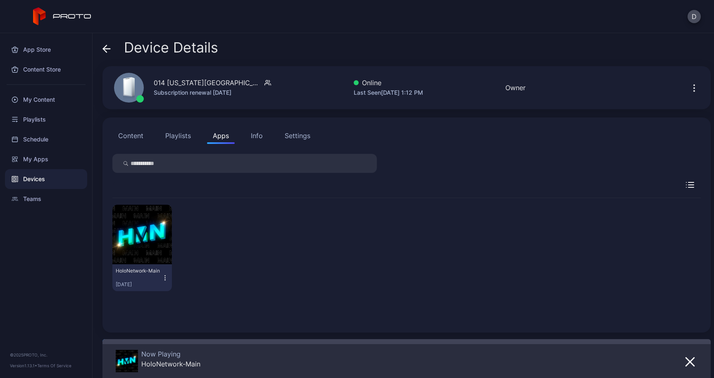
click at [105, 45] on icon at bounding box center [106, 49] width 8 height 8
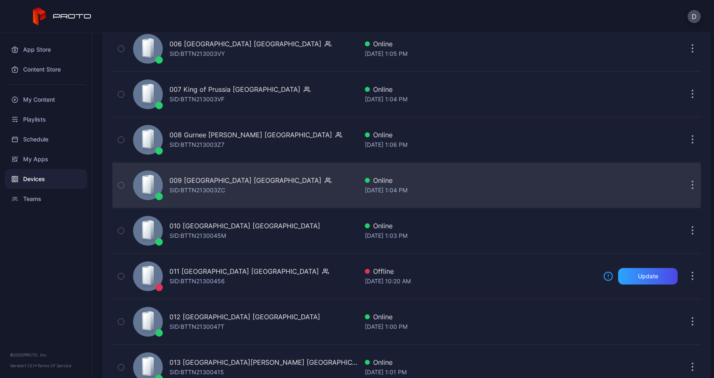
scroll to position [378, 0]
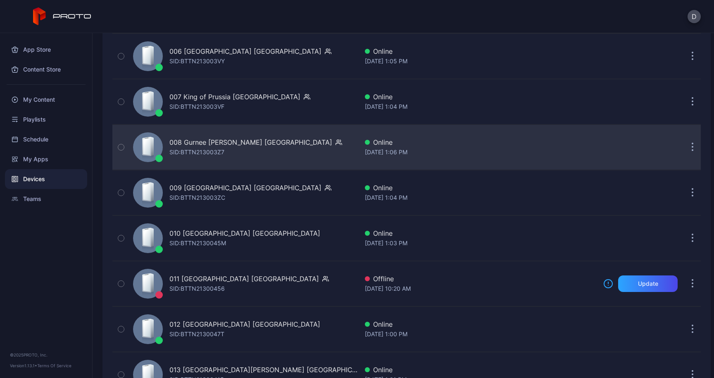
click at [219, 142] on div "008 Gurnee [PERSON_NAME] [GEOGRAPHIC_DATA]" at bounding box center [250, 142] width 163 height 10
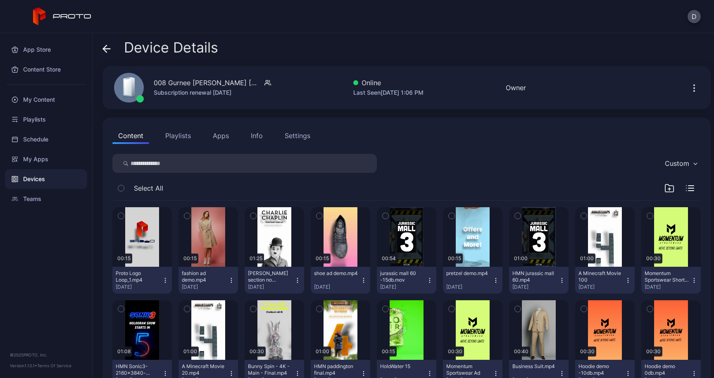
click at [221, 139] on button "Apps" at bounding box center [221, 135] width 28 height 17
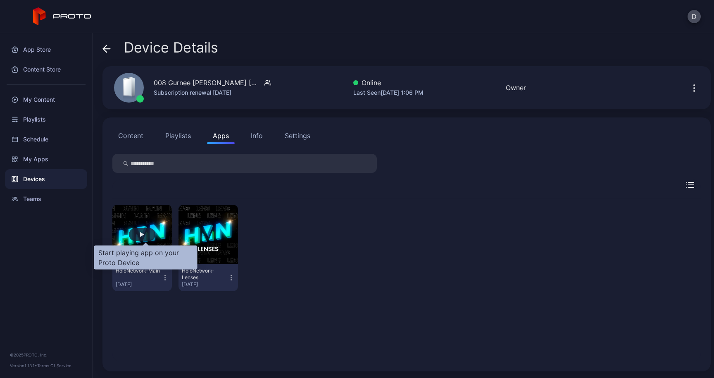
click at [146, 238] on div "button" at bounding box center [142, 234] width 26 height 13
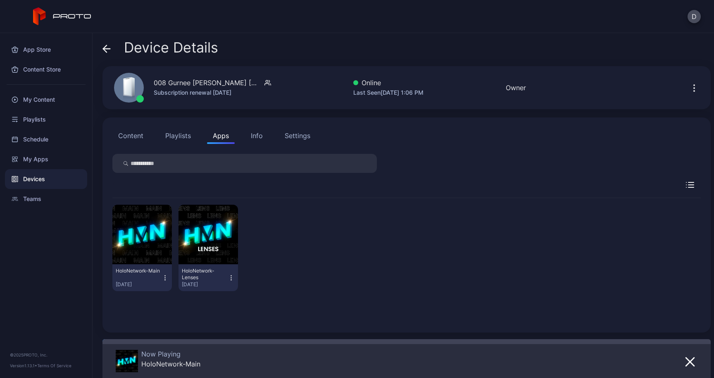
click at [107, 45] on icon at bounding box center [104, 48] width 3 height 7
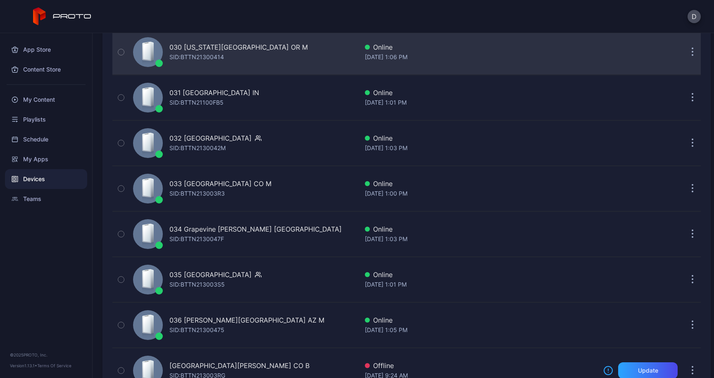
scroll to position [1482, 0]
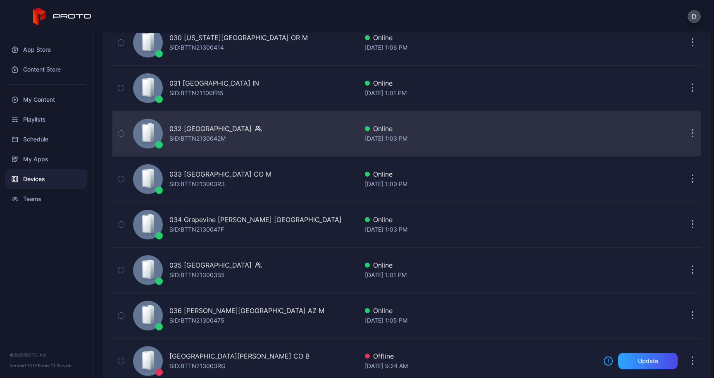
click at [208, 142] on div "SID: BTTN2130042M" at bounding box center [197, 138] width 56 height 10
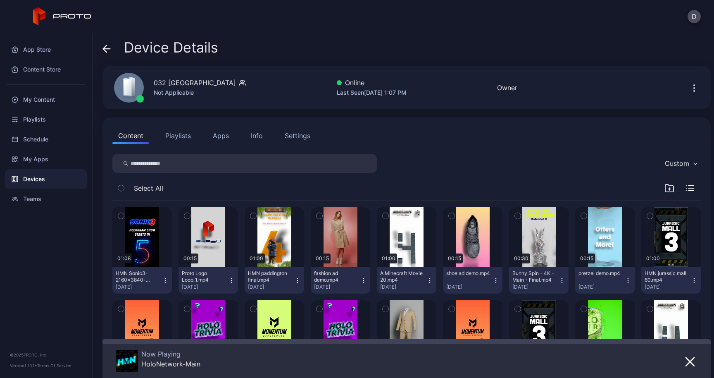
click at [207, 142] on button "Apps" at bounding box center [221, 135] width 28 height 17
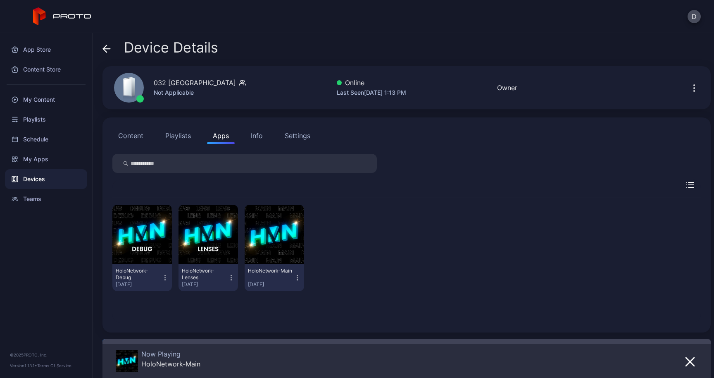
click at [100, 48] on div "Device Details 032 [GEOGRAPHIC_DATA] [GEOGRAPHIC_DATA] Not Applicable Online La…" at bounding box center [403, 205] width 621 height 345
click at [107, 47] on icon at bounding box center [106, 49] width 8 height 8
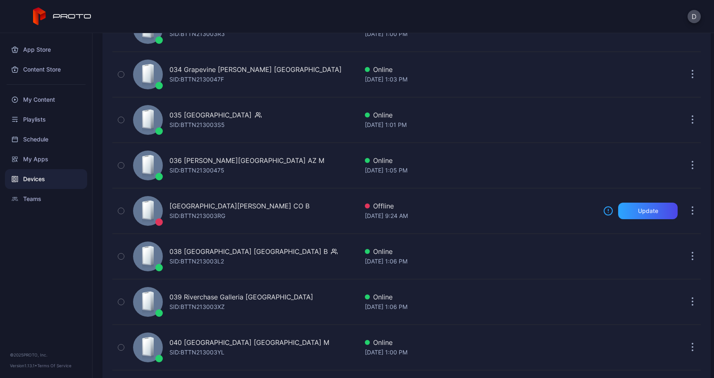
scroll to position [1583, 0]
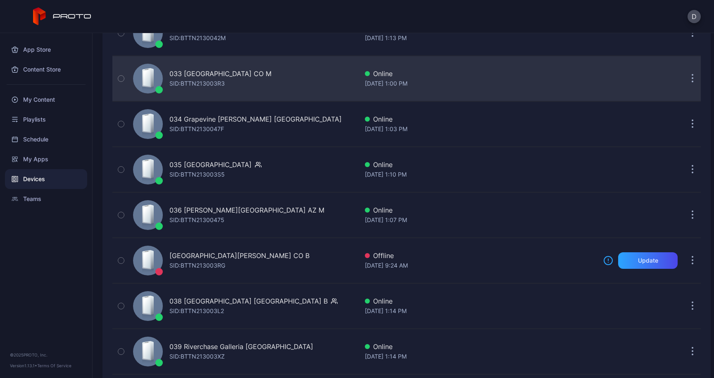
click at [200, 86] on div "SID: BTTN213003R3" at bounding box center [196, 84] width 55 height 10
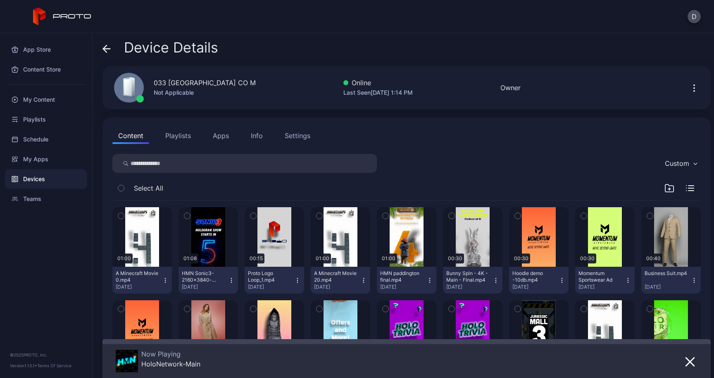
click at [683, 356] on button "button" at bounding box center [690, 361] width 15 height 12
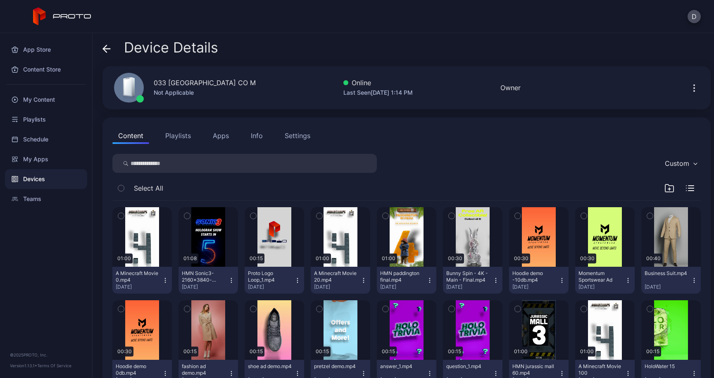
click at [214, 139] on button "Apps" at bounding box center [221, 135] width 28 height 17
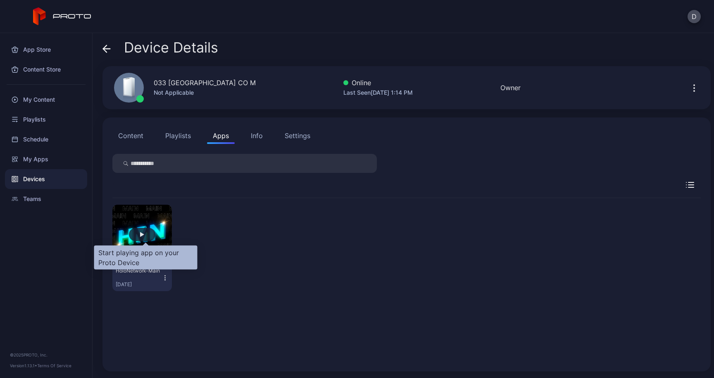
click at [149, 236] on div "button" at bounding box center [142, 234] width 26 height 13
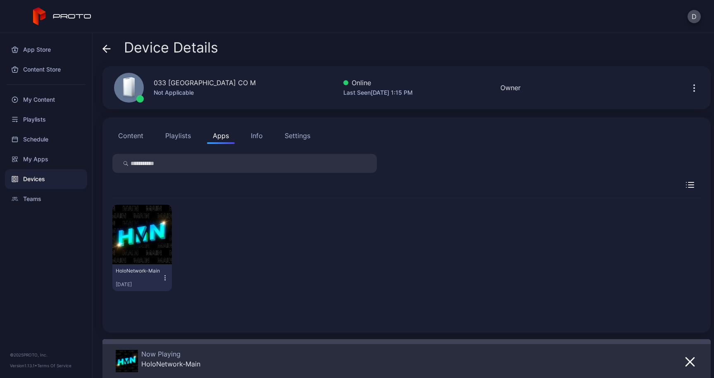
click at [114, 52] on div "Device Details" at bounding box center [160, 50] width 116 height 20
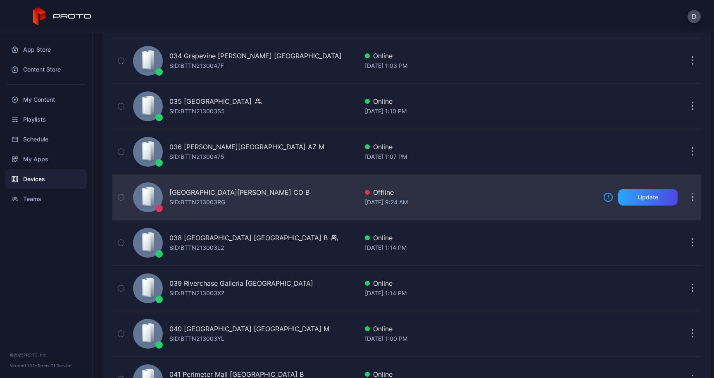
scroll to position [1654, 0]
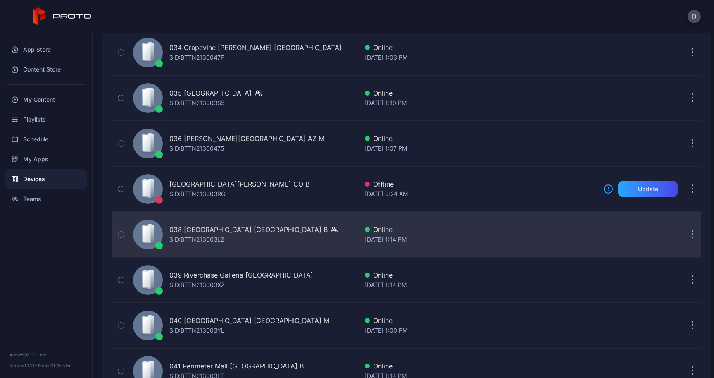
click at [200, 242] on div "SID: BTTN213003L2" at bounding box center [196, 239] width 55 height 10
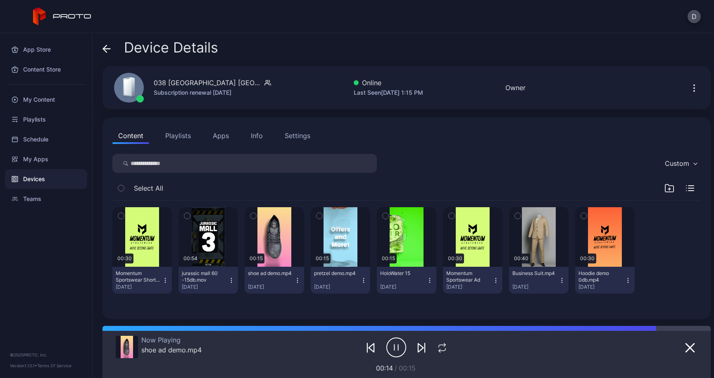
click at [103, 52] on icon at bounding box center [106, 49] width 8 height 8
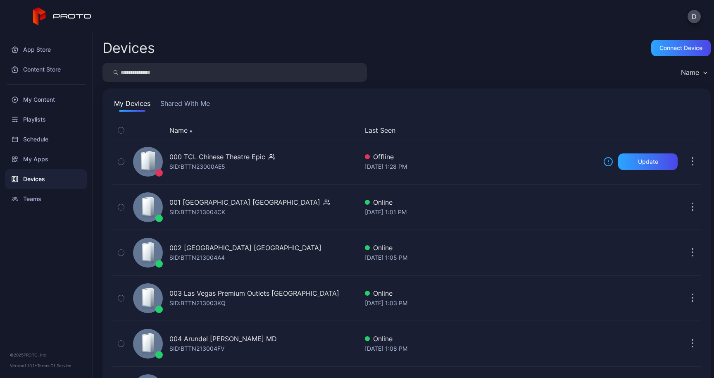
scroll to position [1654, 0]
